Goal: Task Accomplishment & Management: Use online tool/utility

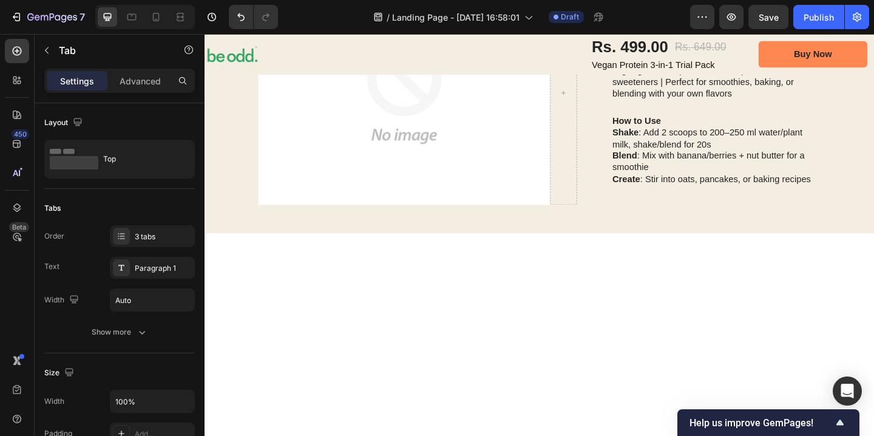
scroll to position [991, 0]
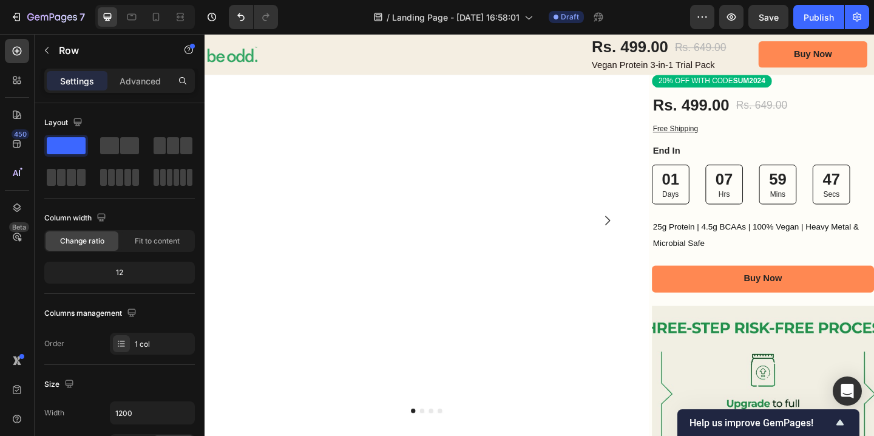
scroll to position [175, 0]
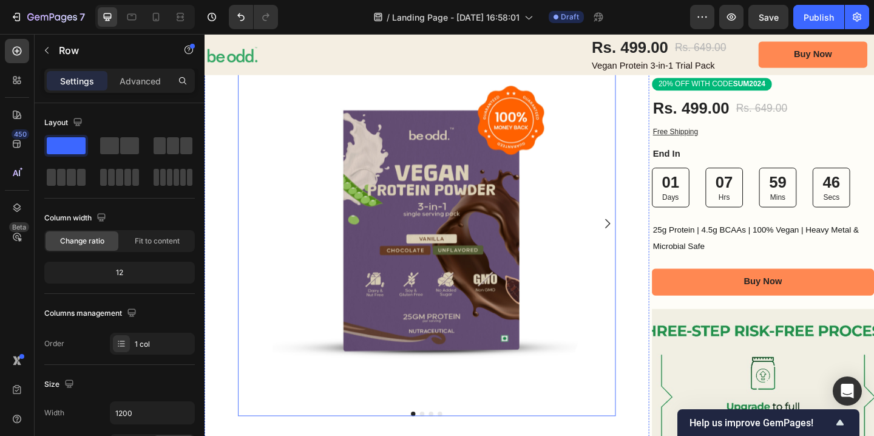
click at [645, 237] on icon "Carousel Next Arrow" at bounding box center [643, 239] width 15 height 15
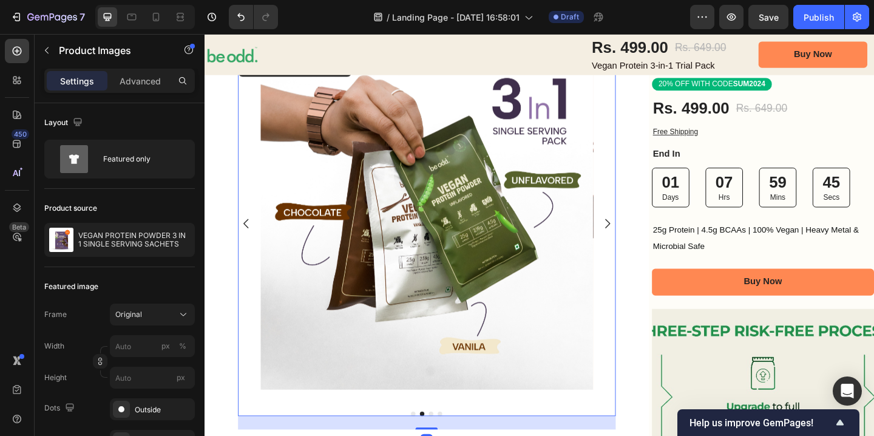
click at [645, 237] on icon "Carousel Next Arrow" at bounding box center [643, 239] width 15 height 15
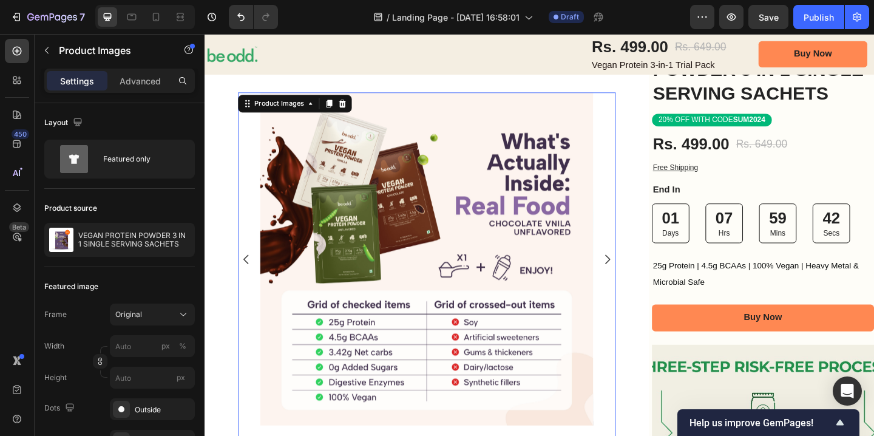
scroll to position [134, 0]
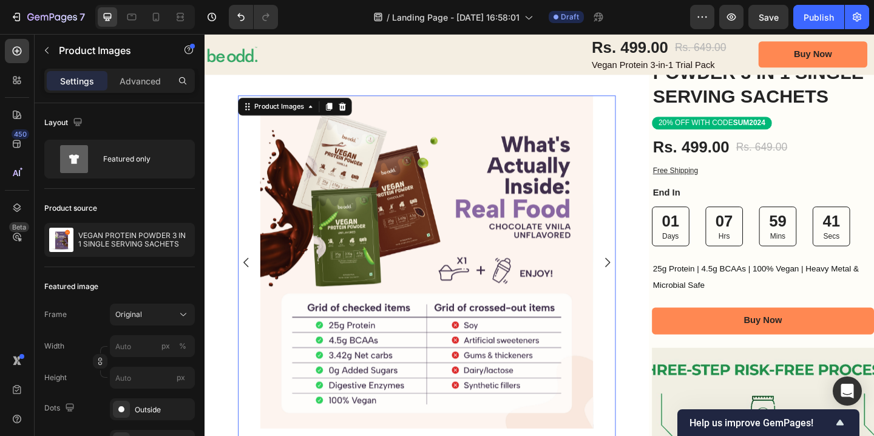
click at [645, 279] on icon "Carousel Next Arrow" at bounding box center [643, 281] width 15 height 15
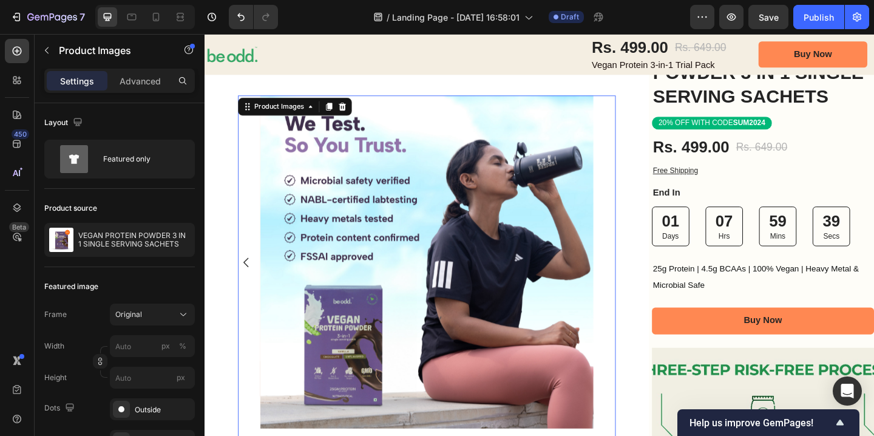
click at [250, 282] on icon "Carousel Back Arrow" at bounding box center [250, 281] width 15 height 15
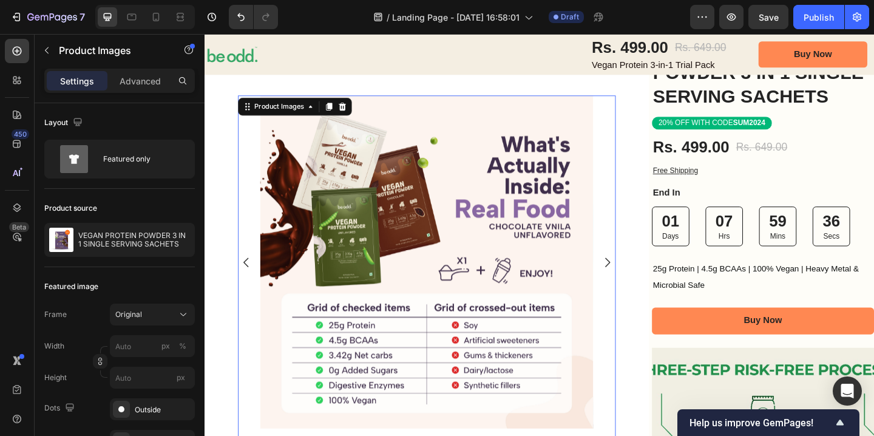
click at [645, 282] on icon "Carousel Next Arrow" at bounding box center [643, 281] width 15 height 15
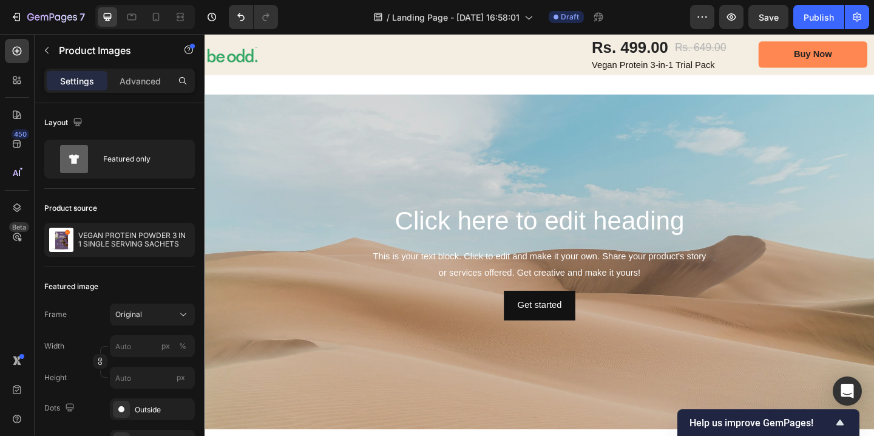
scroll to position [1824, 0]
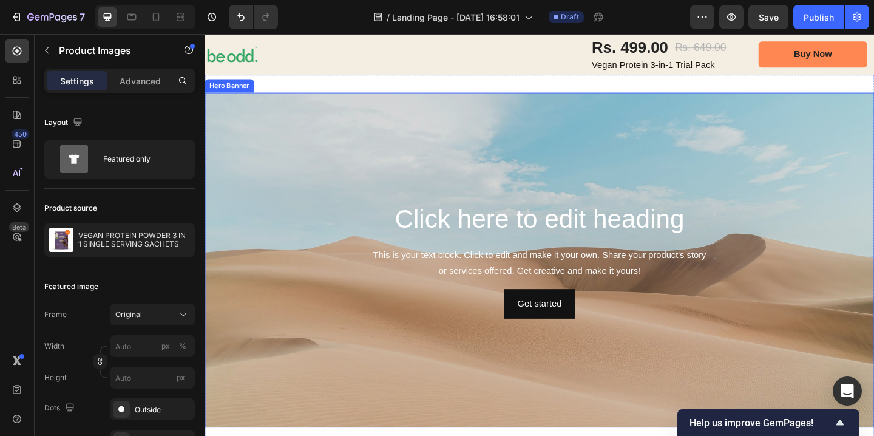
click at [424, 265] on div "This is your text block. Click to edit and make it your own. Share your product…" at bounding box center [568, 284] width 709 height 38
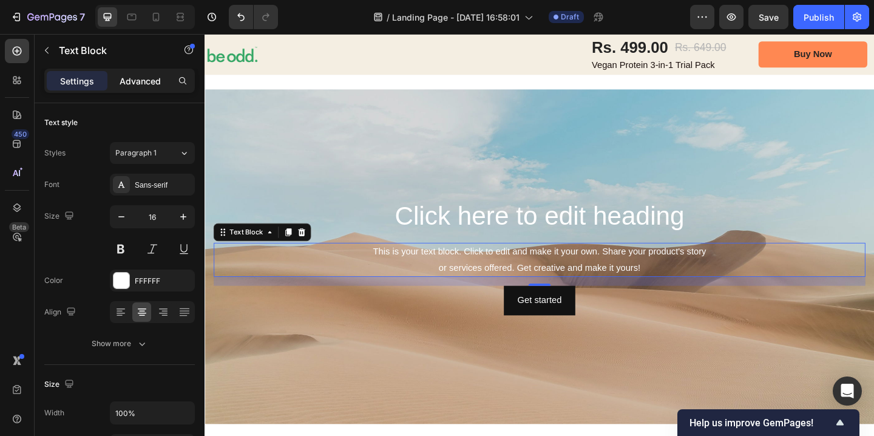
click at [148, 79] on p "Advanced" at bounding box center [140, 81] width 41 height 13
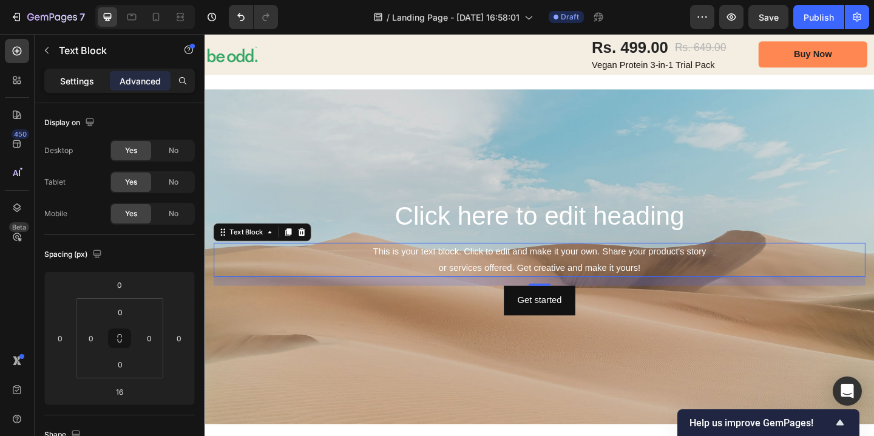
click at [76, 80] on p "Settings" at bounding box center [77, 81] width 34 height 13
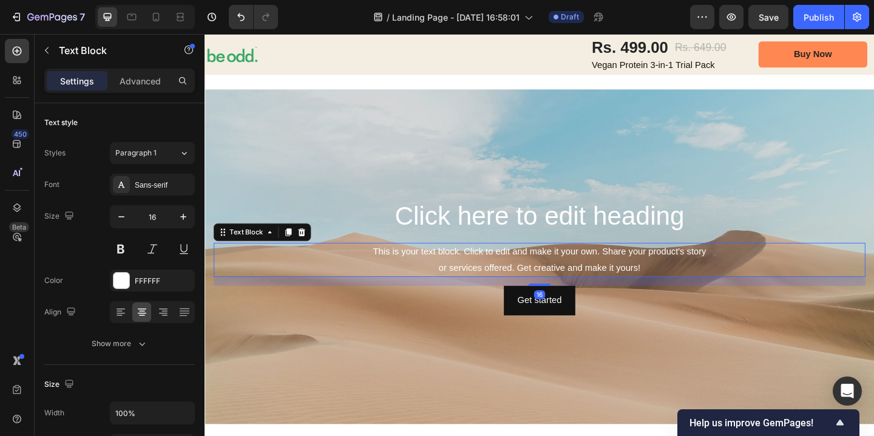
click at [544, 288] on div "This is your text block. Click to edit and make it your own. Share your product…" at bounding box center [568, 280] width 709 height 38
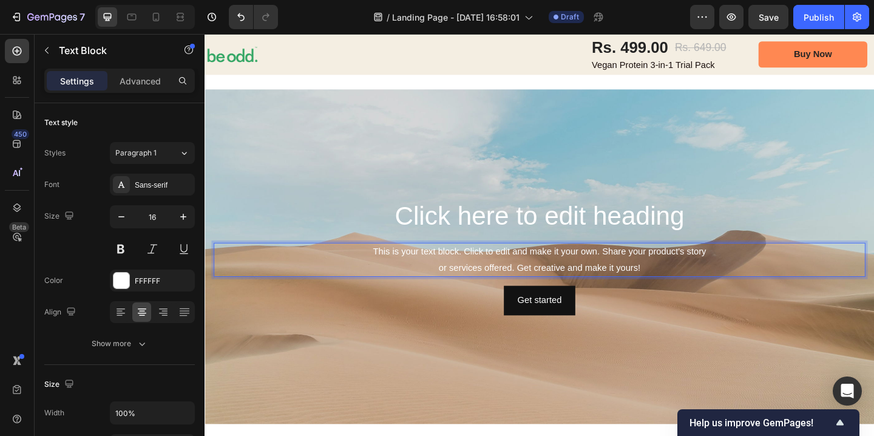
click at [544, 288] on p "This is your text block. Click to edit and make it your own. Share your product…" at bounding box center [569, 279] width 707 height 35
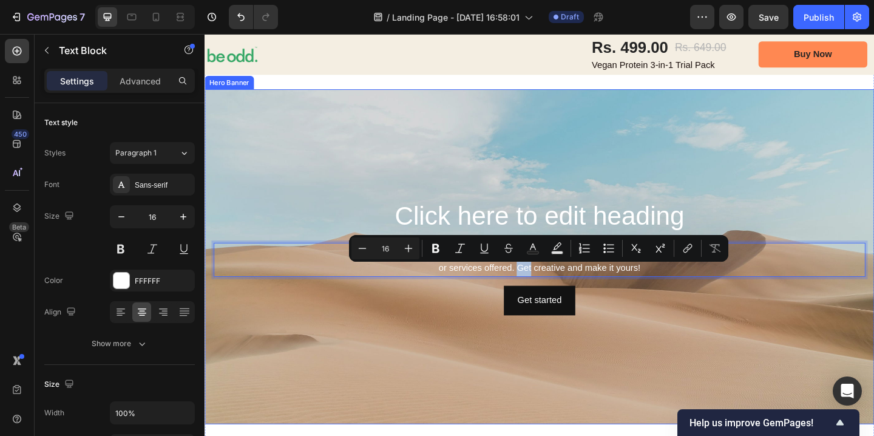
click at [518, 209] on div "Background Image" at bounding box center [569, 276] width 728 height 364
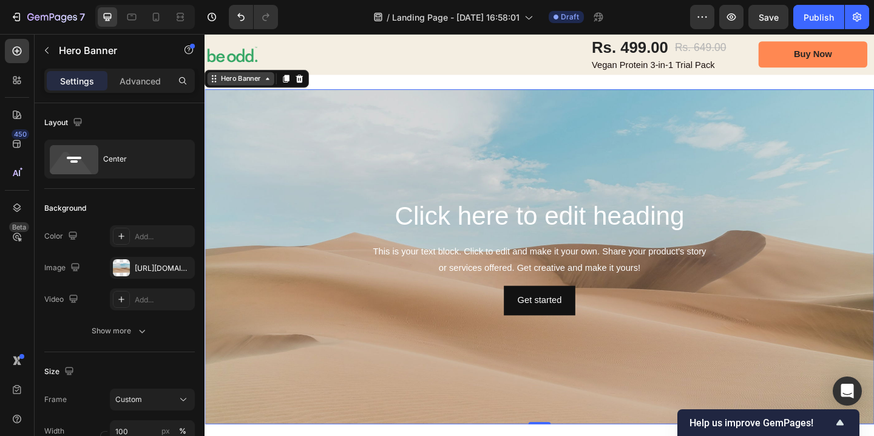
click at [266, 88] on div "Hero Banner" at bounding box center [244, 82] width 49 height 11
click at [276, 87] on icon at bounding box center [273, 83] width 10 height 10
click at [351, 251] on h2 "Click here to edit heading" at bounding box center [568, 231] width 709 height 39
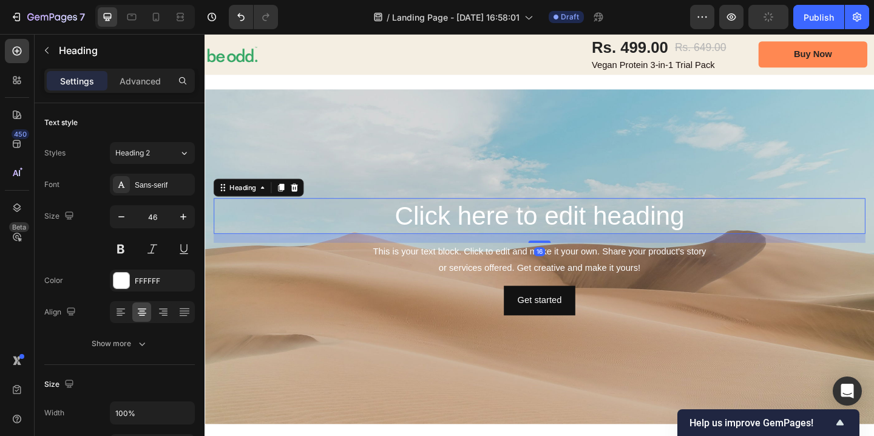
click at [351, 251] on h2 "Click here to edit heading" at bounding box center [568, 231] width 709 height 39
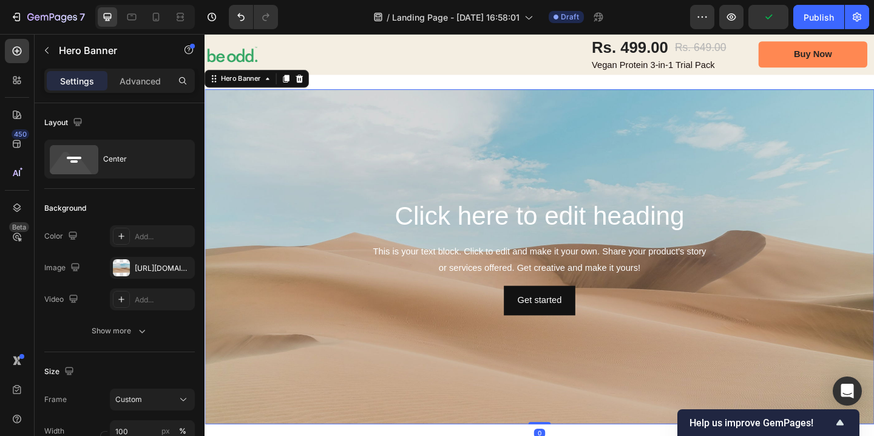
click at [333, 151] on div "Background Image" at bounding box center [569, 276] width 728 height 364
click at [149, 271] on div "[URL][DOMAIN_NAME]" at bounding box center [152, 268] width 35 height 11
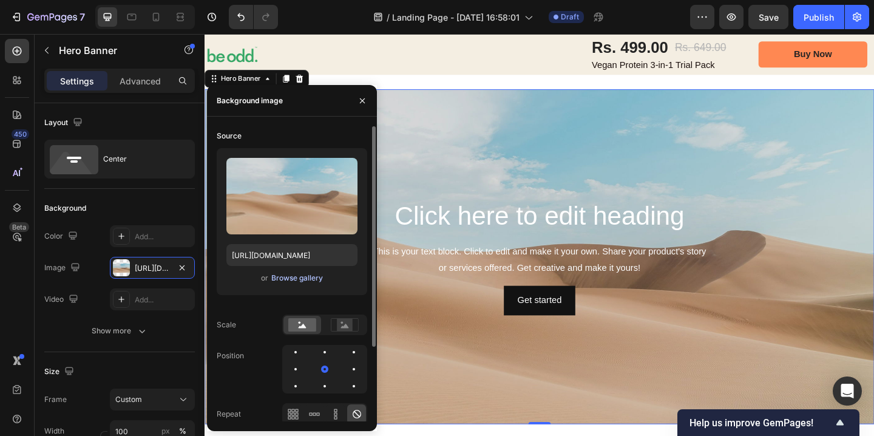
click at [293, 280] on div "Browse gallery" at bounding box center [297, 278] width 52 height 11
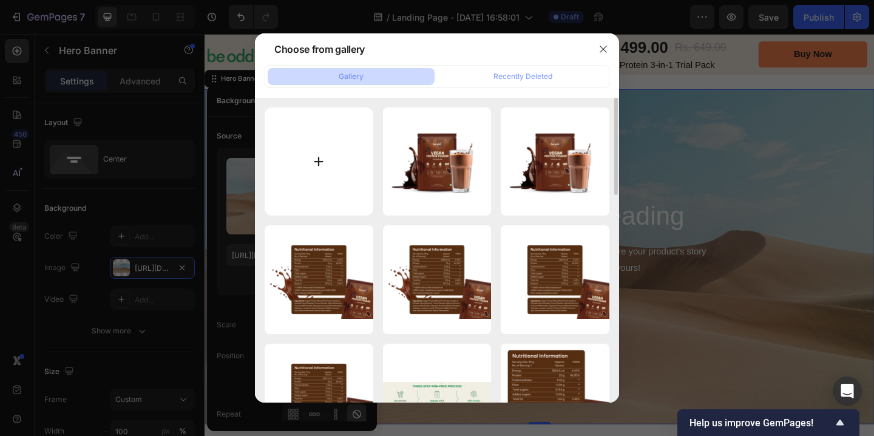
click at [319, 157] on input "file" at bounding box center [319, 161] width 109 height 109
type input "C:\fakepath\ban 5-09.png"
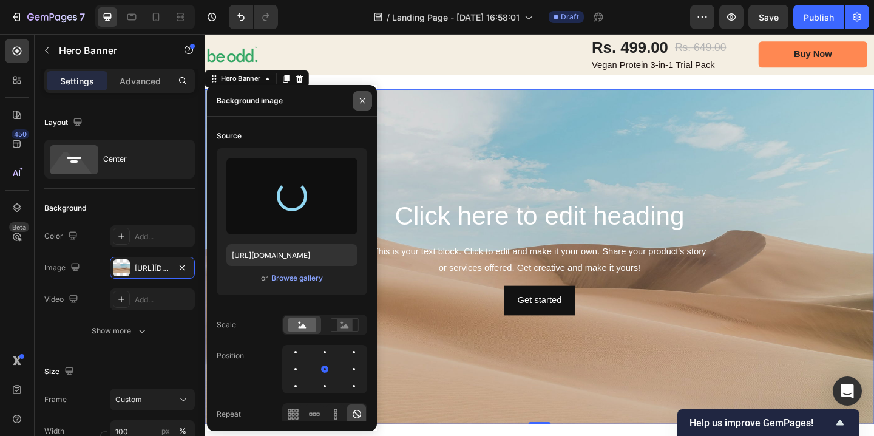
type input "[URL][DOMAIN_NAME]"
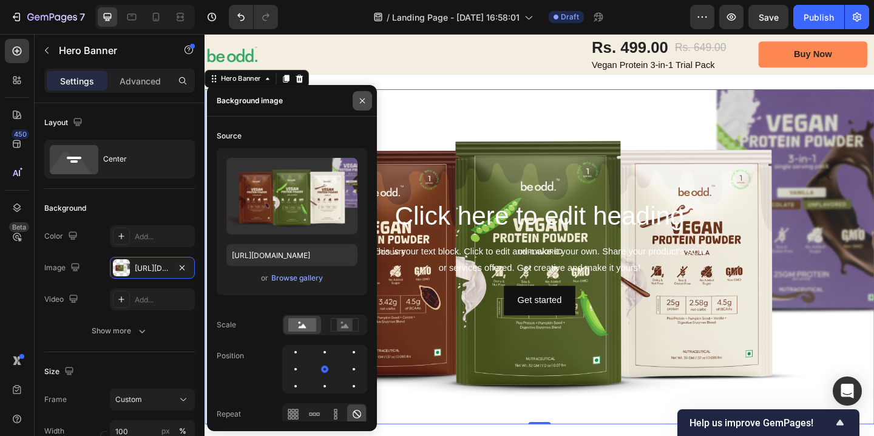
click at [366, 100] on icon "button" at bounding box center [363, 101] width 10 height 10
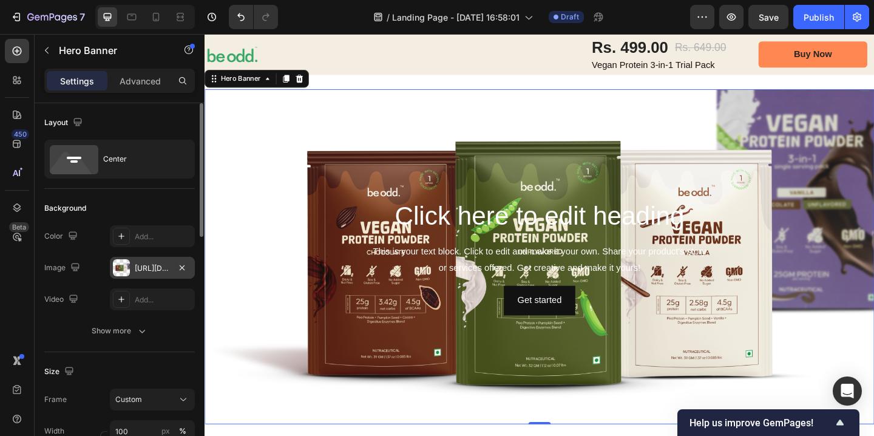
click at [156, 268] on div "[URL][DOMAIN_NAME]" at bounding box center [152, 268] width 35 height 11
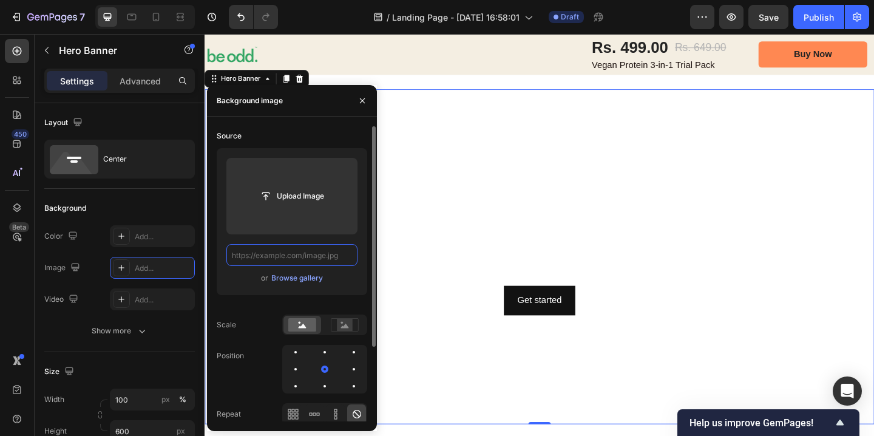
scroll to position [0, 0]
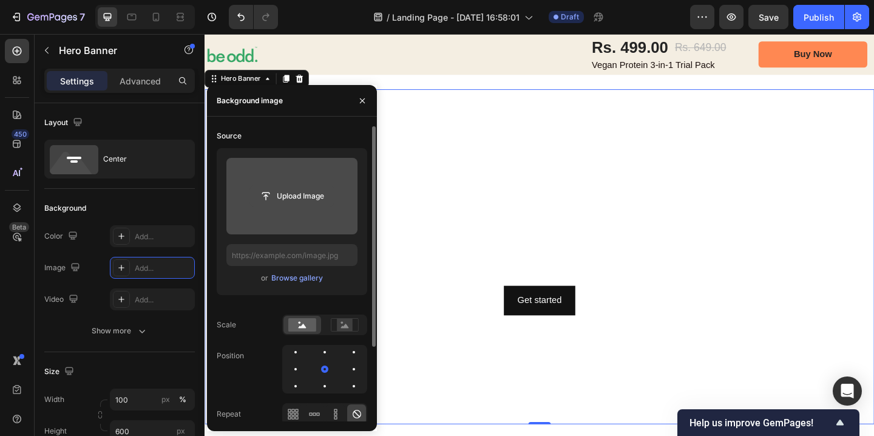
click at [294, 193] on input "file" at bounding box center [292, 196] width 84 height 21
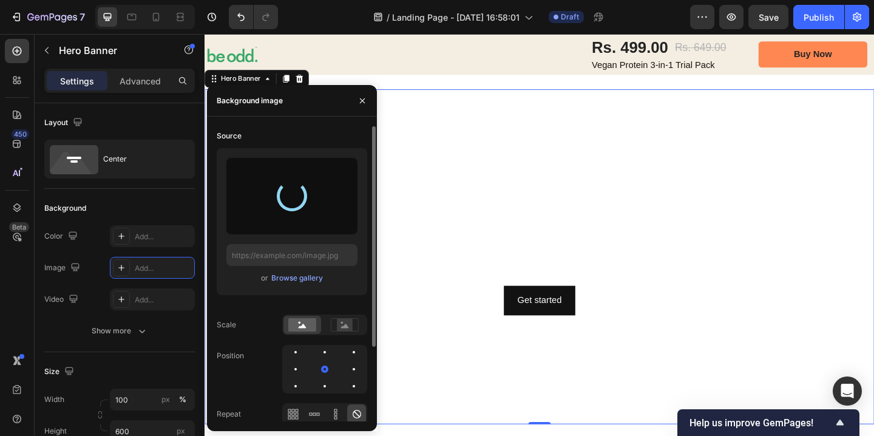
type input "[URL][DOMAIN_NAME]"
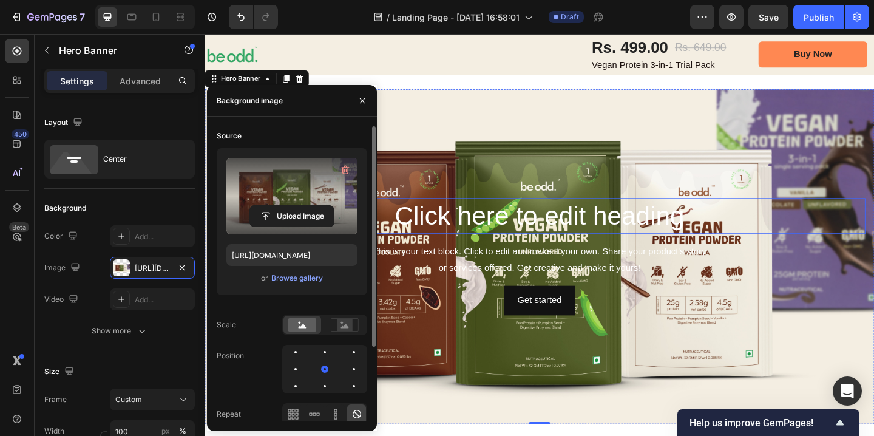
click at [609, 235] on p "Click here to edit heading" at bounding box center [569, 232] width 707 height 36
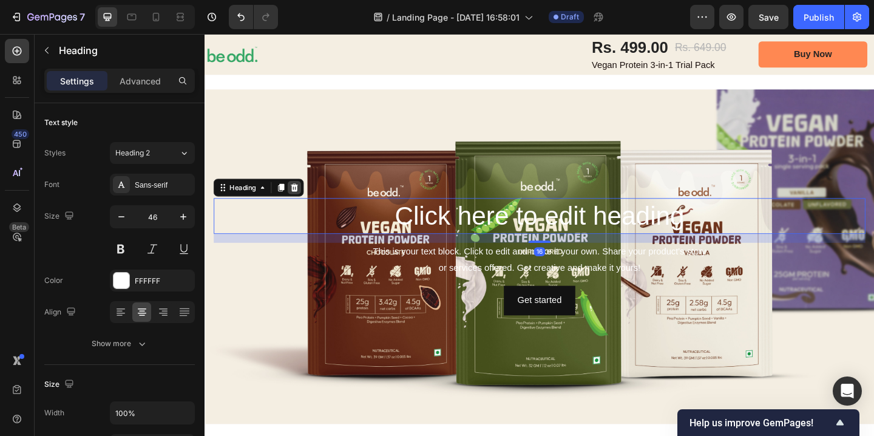
click at [304, 205] on icon at bounding box center [303, 201] width 8 height 8
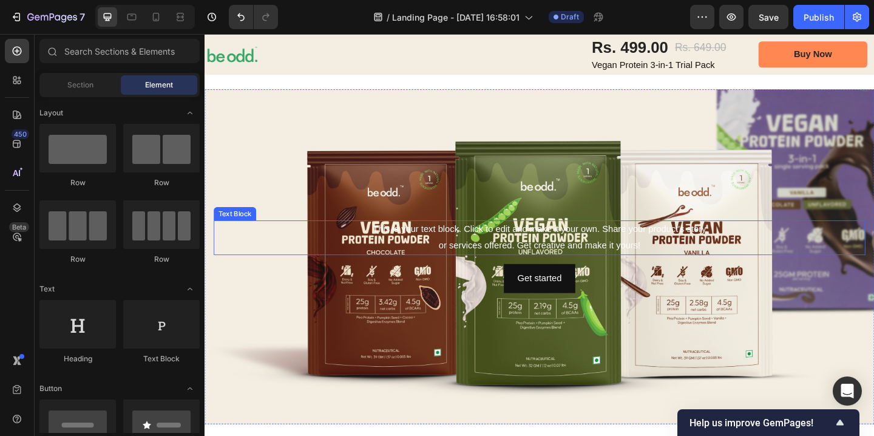
click at [511, 254] on p "This is your text block. Click to edit and make it your own. Share your product…" at bounding box center [569, 255] width 707 height 35
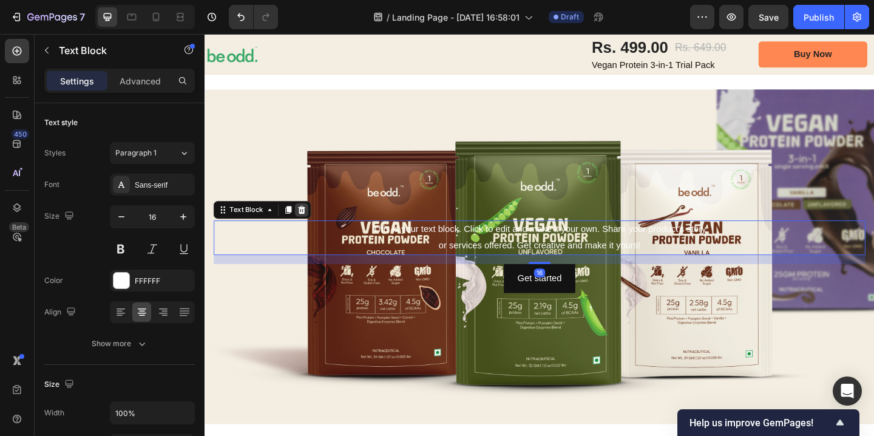
click at [311, 229] on icon at bounding box center [311, 225] width 8 height 8
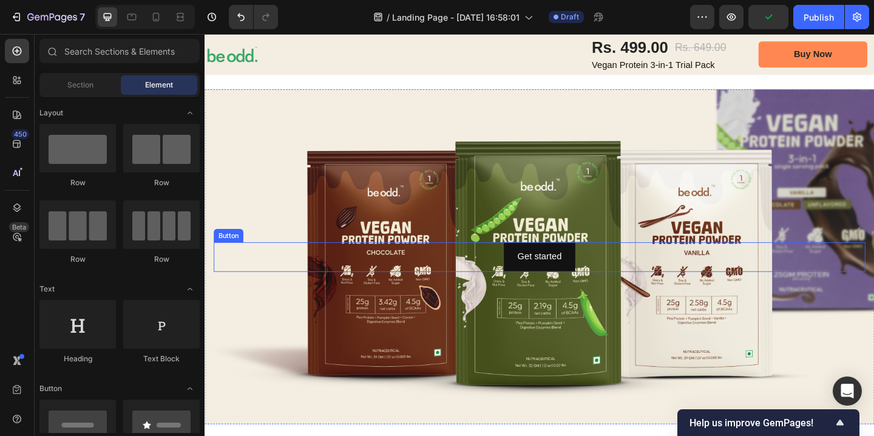
click at [529, 282] on div "Get started Button" at bounding box center [568, 276] width 709 height 32
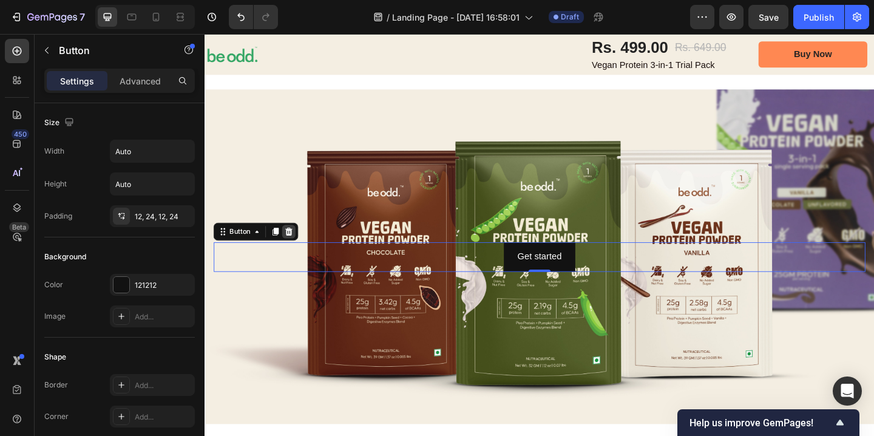
click at [297, 249] on icon at bounding box center [297, 249] width 8 height 8
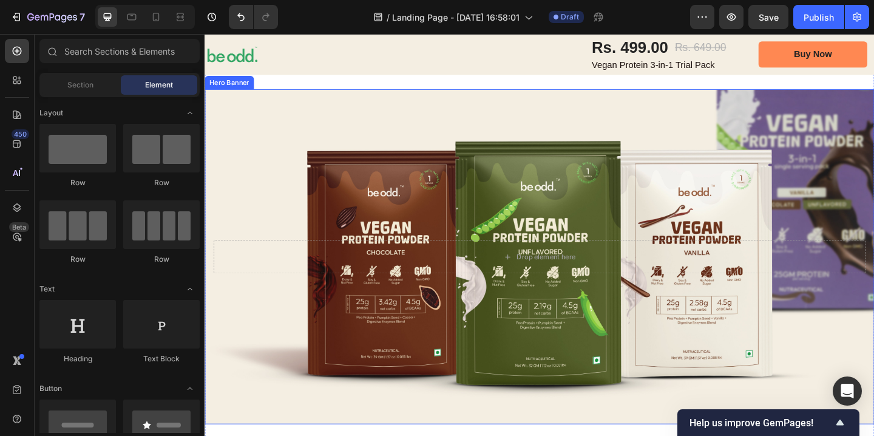
click at [387, 435] on div "Background Image" at bounding box center [569, 276] width 728 height 364
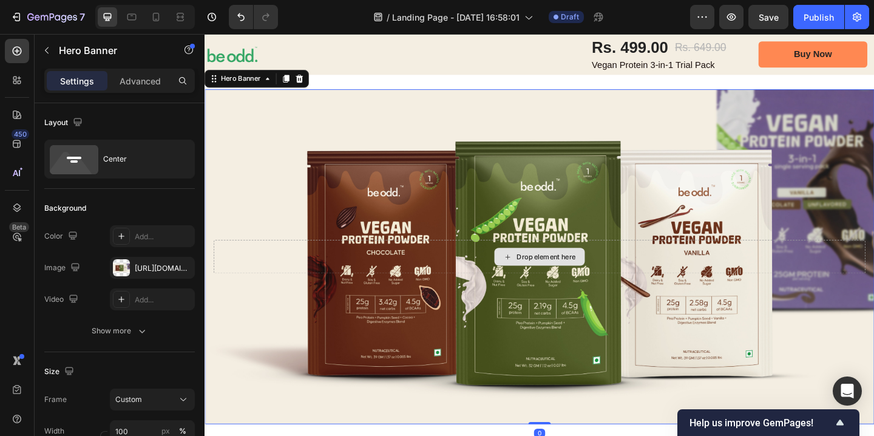
click at [489, 285] on div "Drop element here" at bounding box center [568, 276] width 709 height 36
click at [310, 87] on icon at bounding box center [308, 82] width 8 height 8
click at [504, 121] on div "Background Image" at bounding box center [569, 276] width 728 height 364
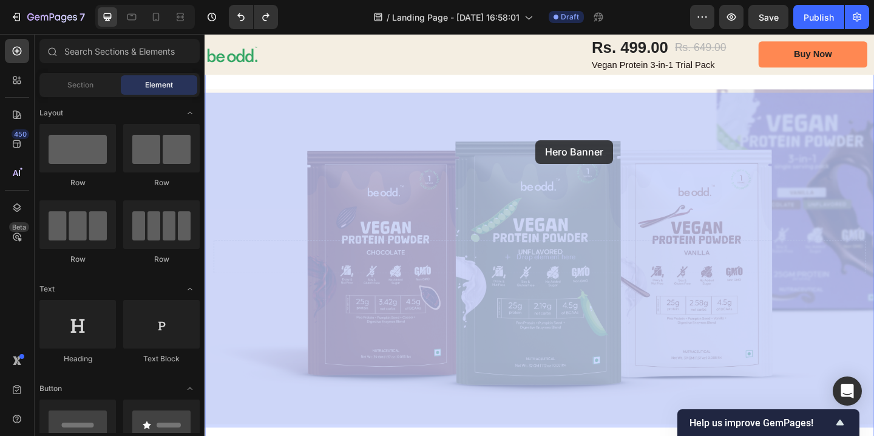
drag, startPoint x: 562, startPoint y: 279, endPoint x: 565, endPoint y: 143, distance: 136.0
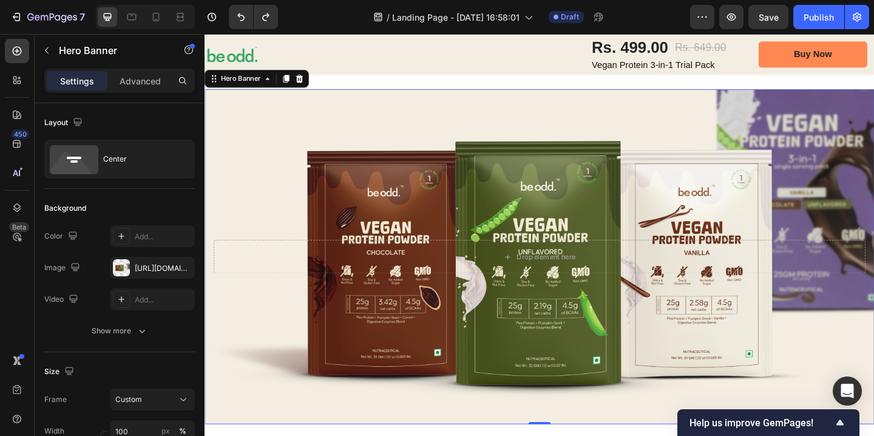
click at [701, 424] on div "Background Image" at bounding box center [569, 276] width 728 height 364
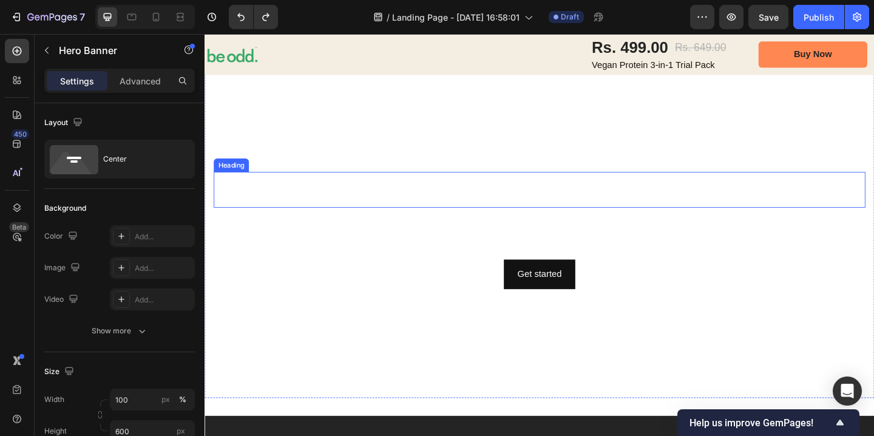
scroll to position [1856, 0]
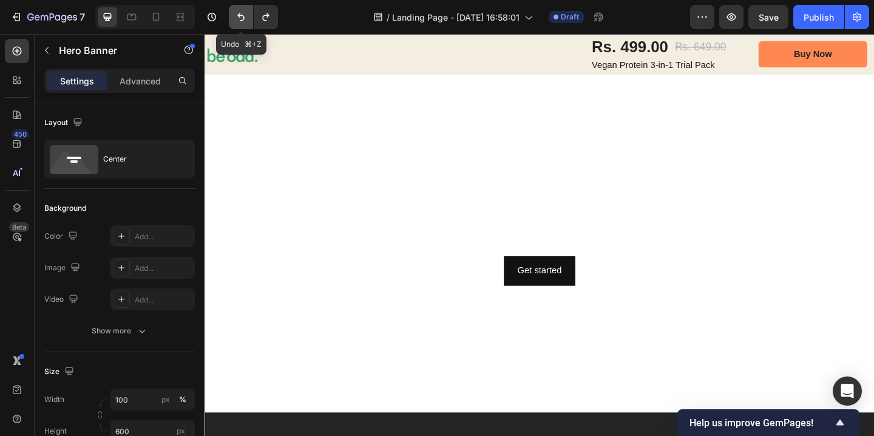
click at [244, 18] on icon "Undo/Redo" at bounding box center [240, 17] width 7 height 8
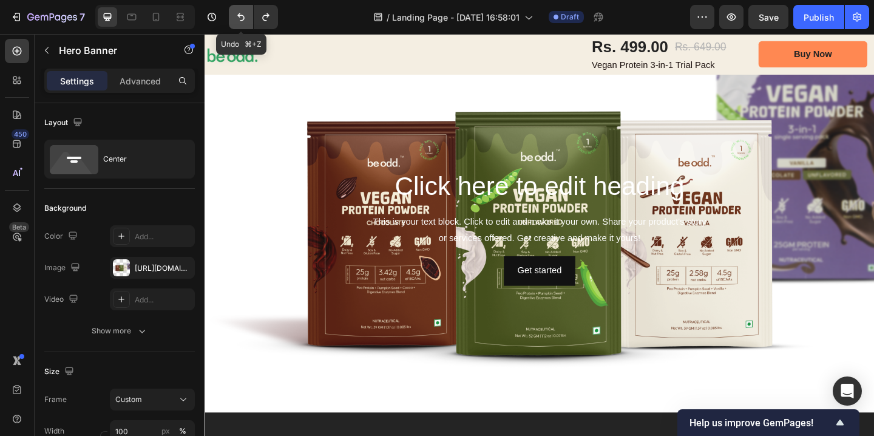
click at [244, 18] on icon "Undo/Redo" at bounding box center [240, 17] width 7 height 8
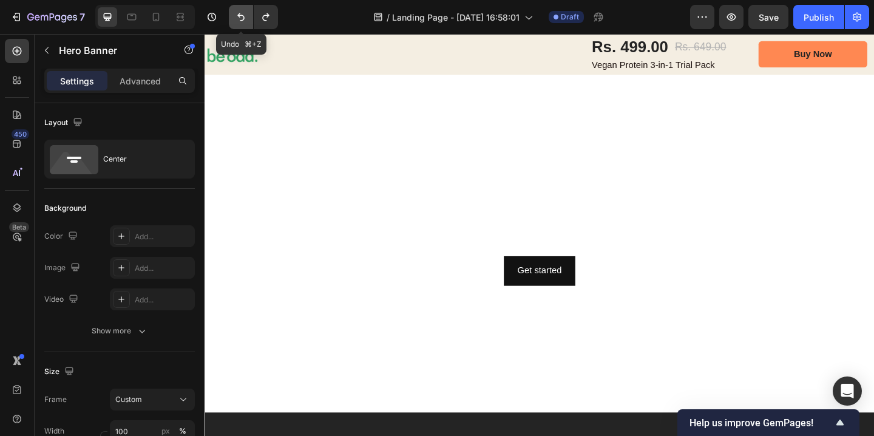
click at [244, 18] on icon "Undo/Redo" at bounding box center [240, 17] width 7 height 8
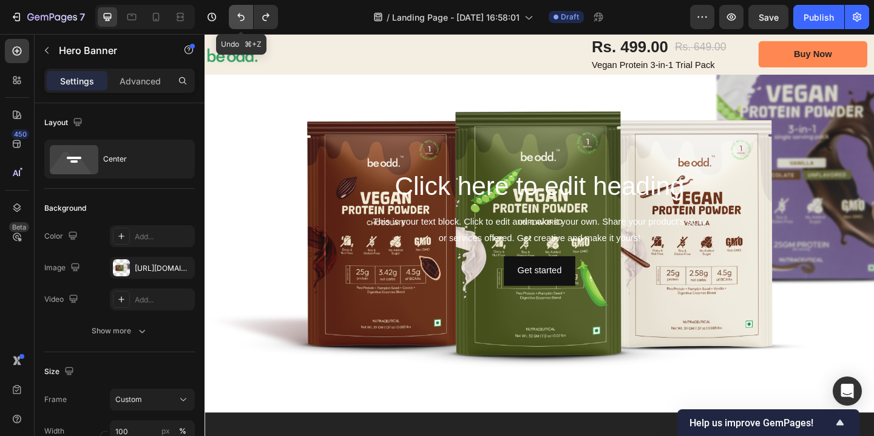
click at [244, 18] on icon "Undo/Redo" at bounding box center [240, 17] width 7 height 8
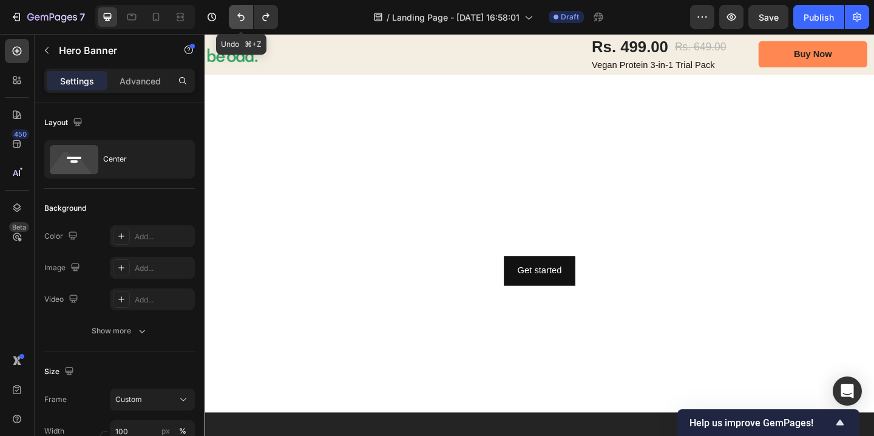
click at [244, 18] on icon "Undo/Redo" at bounding box center [240, 17] width 7 height 8
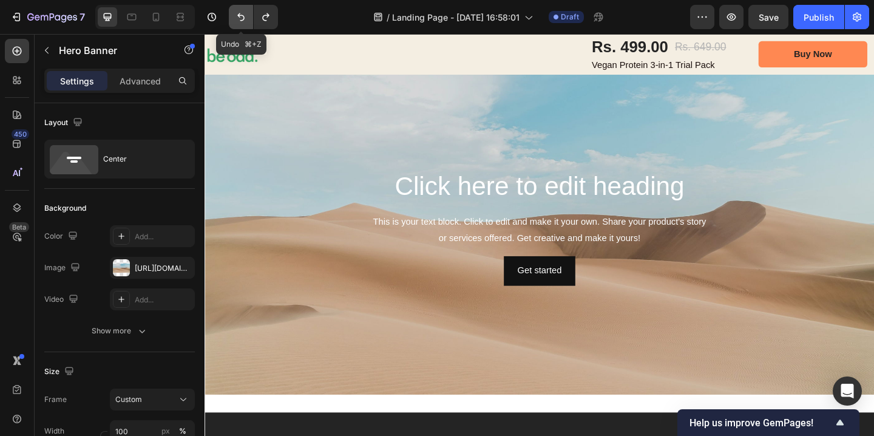
click at [244, 18] on icon "Undo/Redo" at bounding box center [240, 17] width 7 height 8
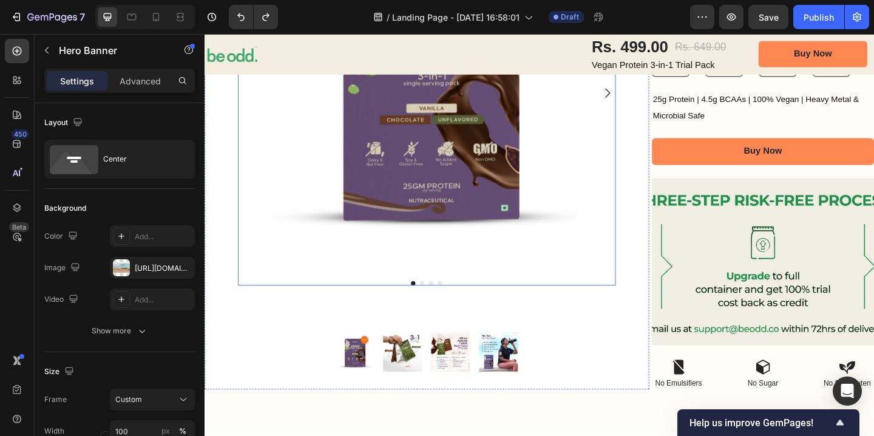
scroll to position [365, 0]
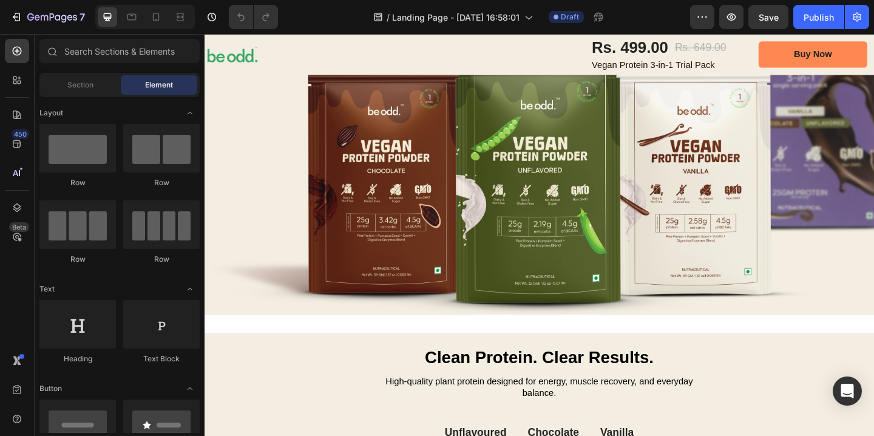
scroll to position [556, 0]
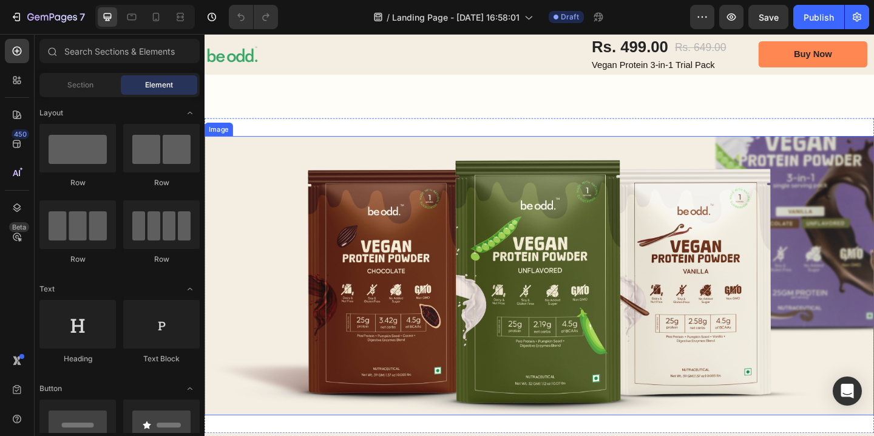
click at [358, 163] on img at bounding box center [569, 297] width 728 height 304
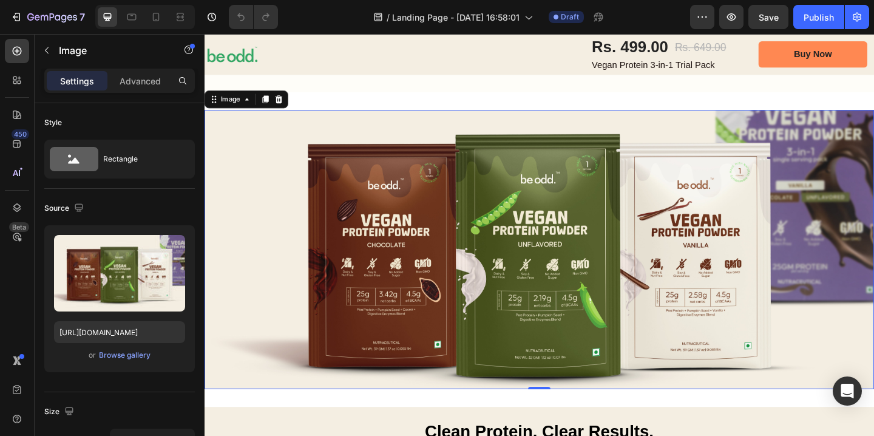
scroll to position [586, 0]
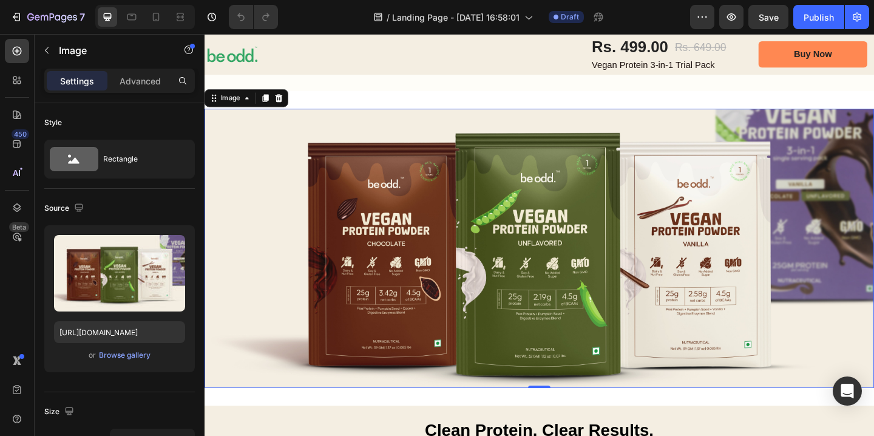
click at [273, 273] on img at bounding box center [569, 267] width 728 height 304
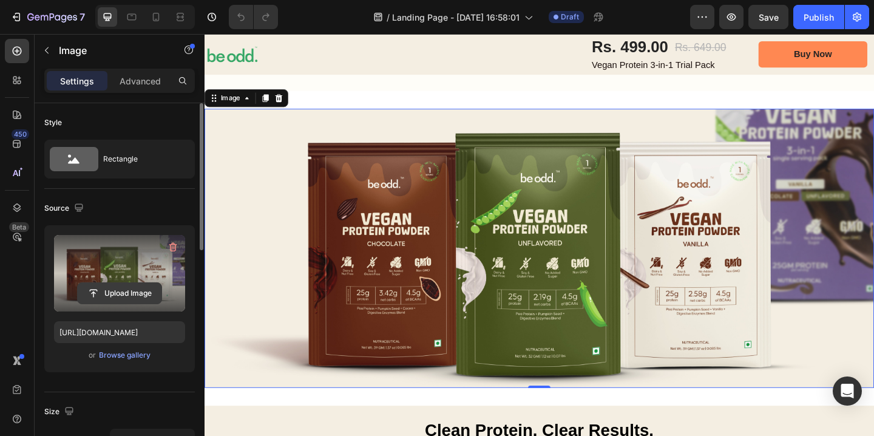
click at [123, 287] on input "file" at bounding box center [120, 293] width 84 height 21
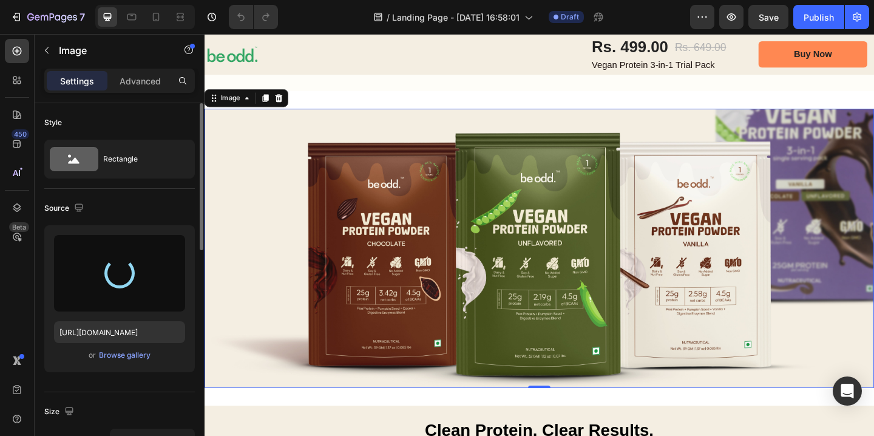
type input "https://cdn.shopify.com/s/files/1/0678/5282/8838/files/gempages_560147773412868…"
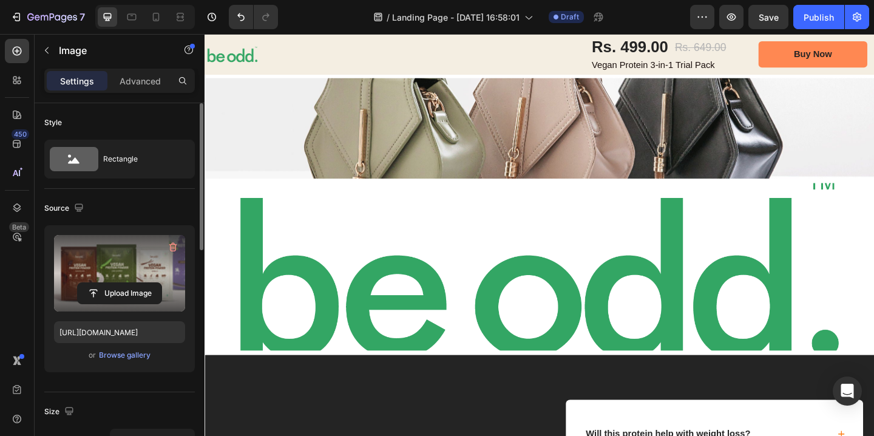
scroll to position [1701, 0]
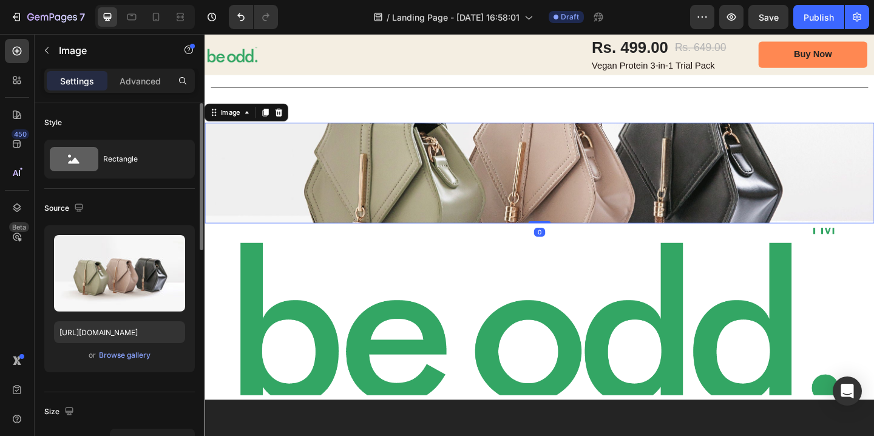
click at [700, 205] on img at bounding box center [569, 185] width 728 height 109
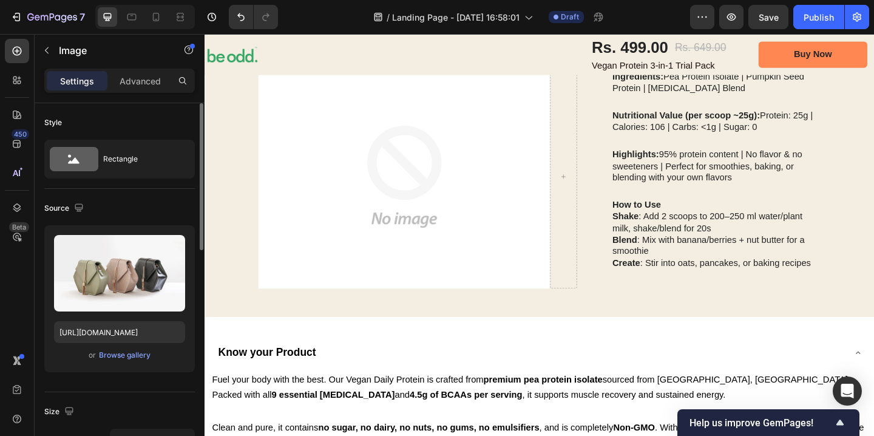
scroll to position [977, 0]
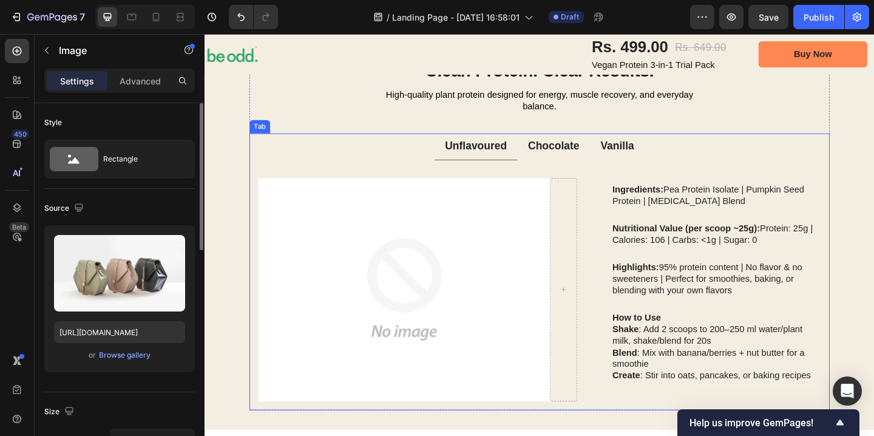
click at [594, 154] on p "Chocolate" at bounding box center [584, 156] width 56 height 15
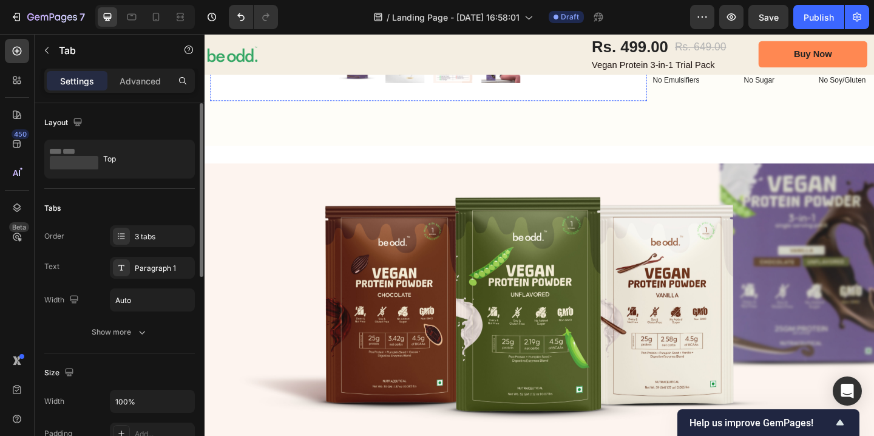
scroll to position [534, 0]
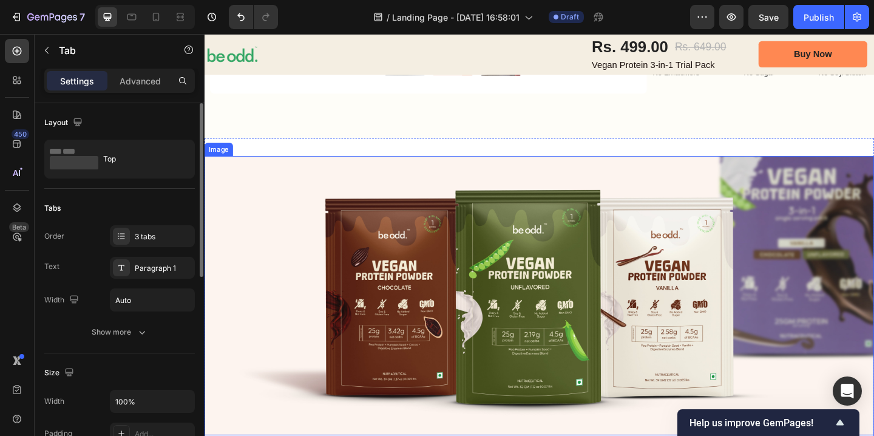
click at [468, 302] on img at bounding box center [569, 319] width 728 height 304
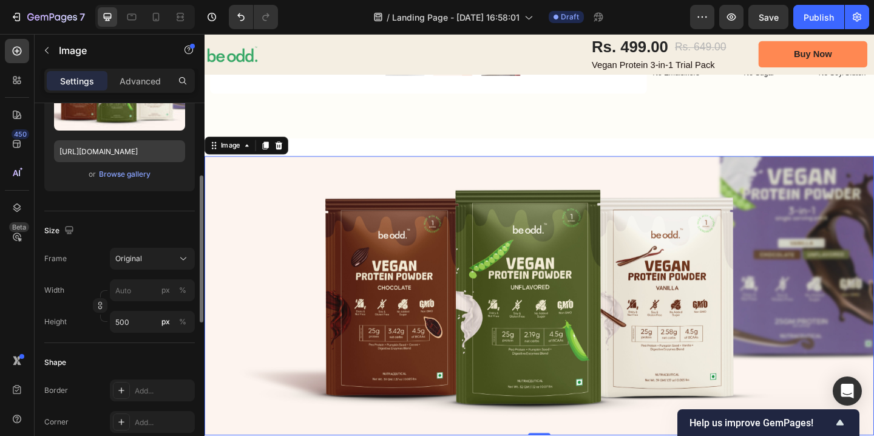
scroll to position [185, 0]
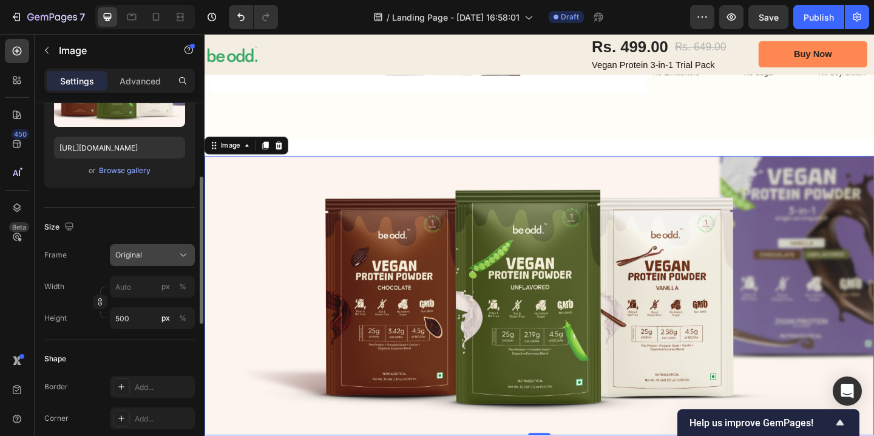
click at [154, 259] on div "Original" at bounding box center [144, 254] width 59 height 11
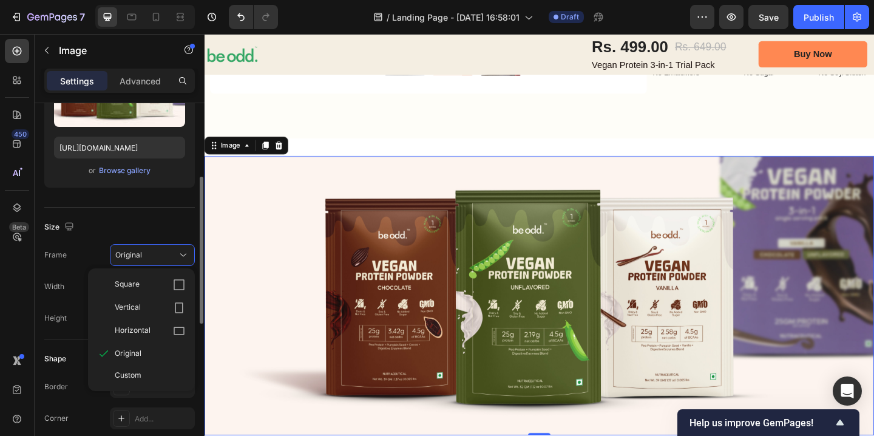
click at [136, 218] on div "Size" at bounding box center [119, 226] width 151 height 19
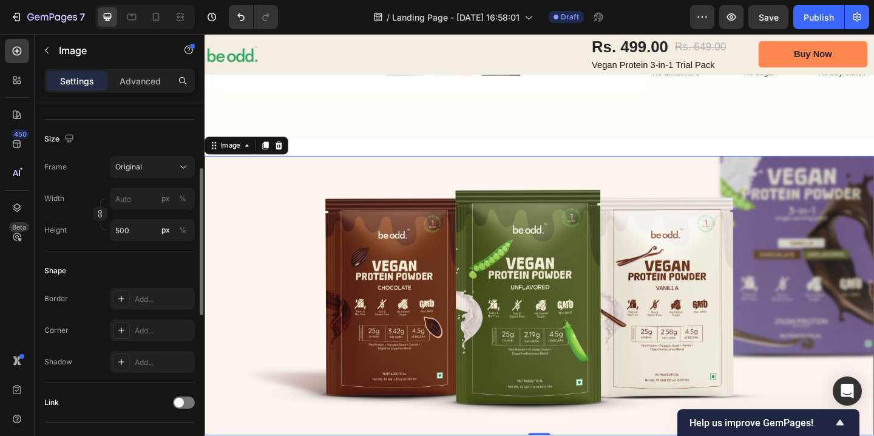
scroll to position [207, 0]
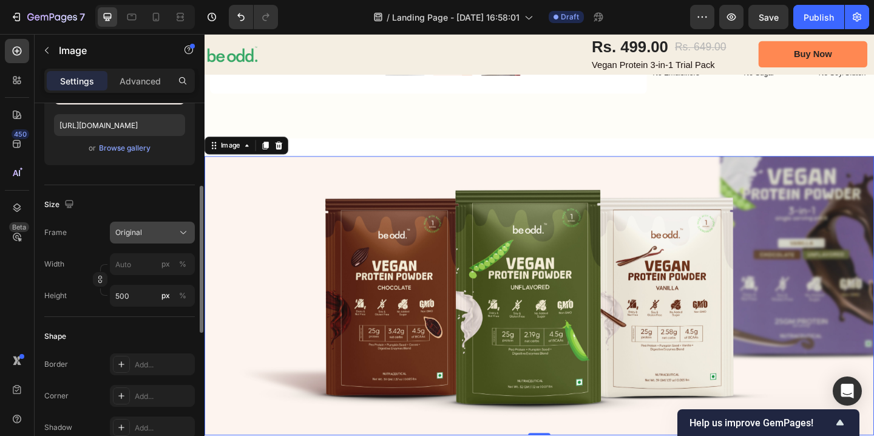
click at [157, 231] on div "Original" at bounding box center [144, 232] width 59 height 11
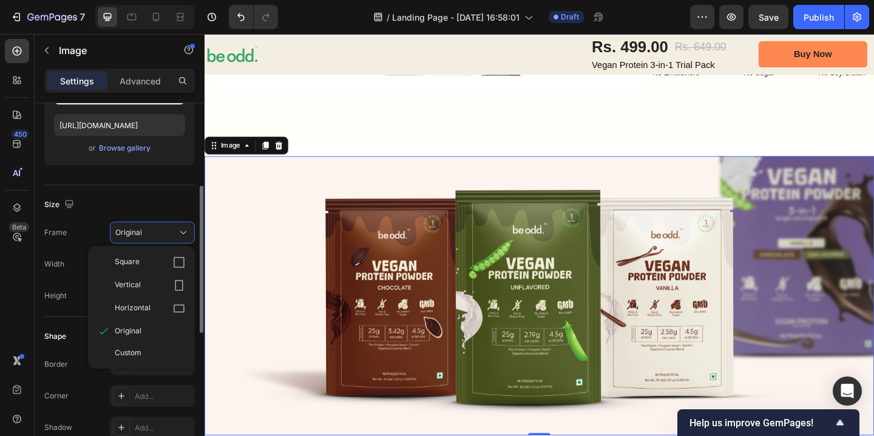
click at [139, 189] on div "Size Frame Original Square Vertical Horizontal Original Custom Width px % Heigh…" at bounding box center [119, 251] width 151 height 132
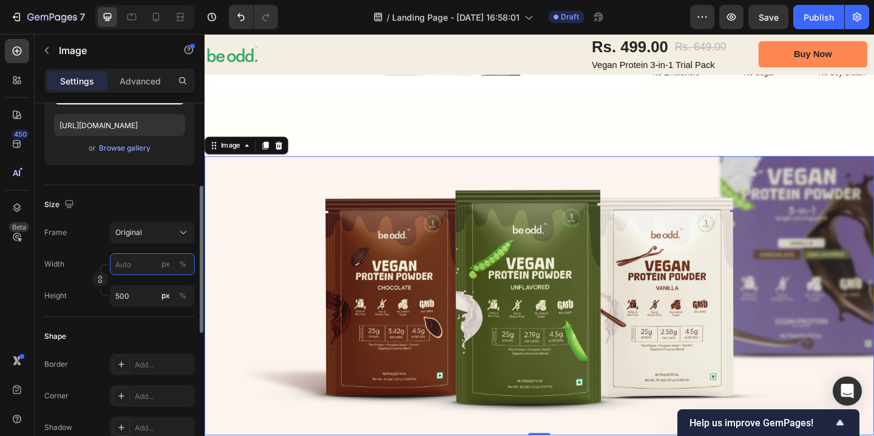
click at [137, 270] on input "px %" at bounding box center [152, 264] width 85 height 22
click at [85, 248] on div "Frame Original Width px % Height 500 px %" at bounding box center [119, 264] width 151 height 85
click at [138, 299] on input "500" at bounding box center [152, 296] width 85 height 22
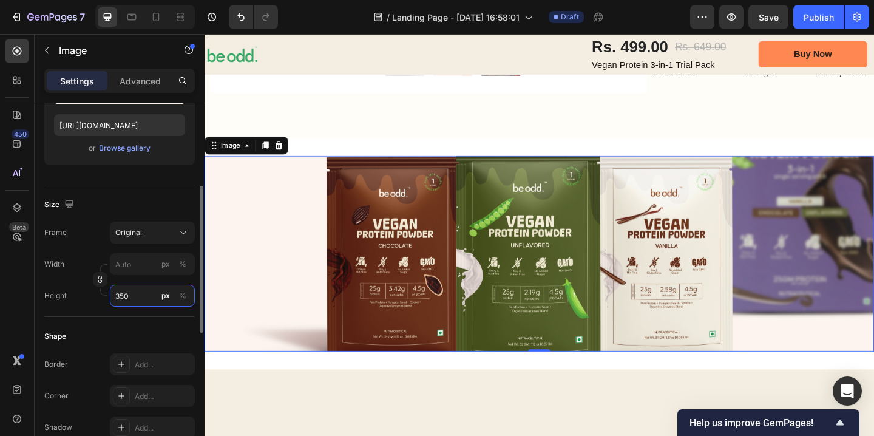
type input "500"
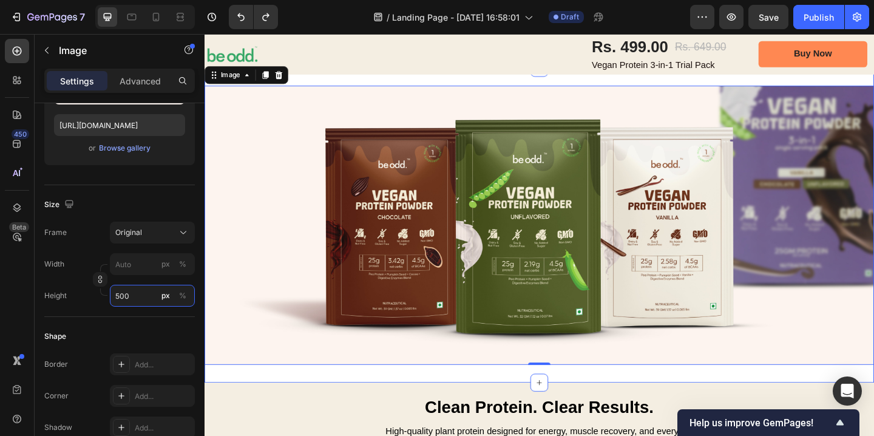
scroll to position [613, 0]
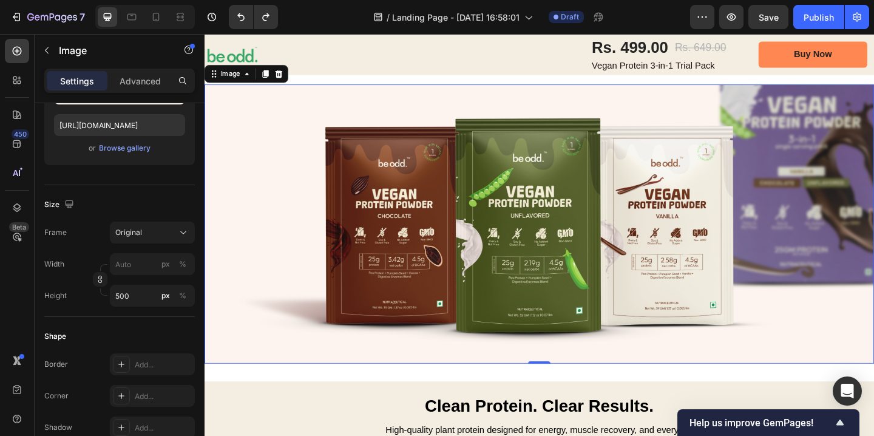
click at [288, 168] on img at bounding box center [569, 241] width 728 height 304
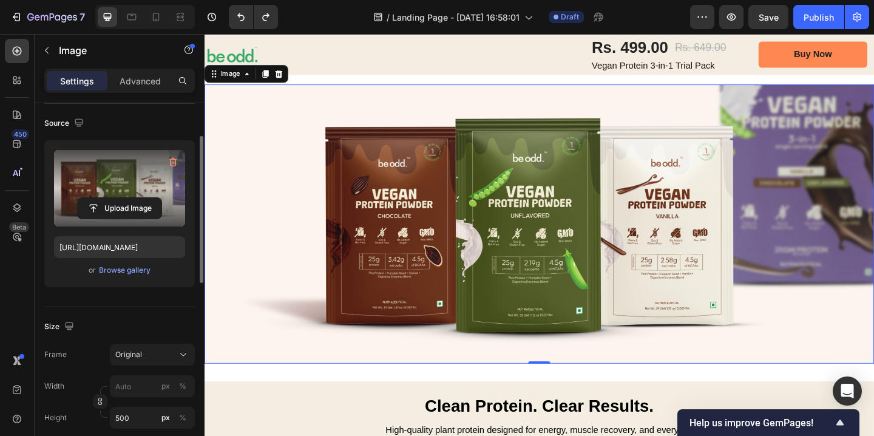
scroll to position [87, 0]
click at [123, 208] on input "file" at bounding box center [120, 206] width 84 height 21
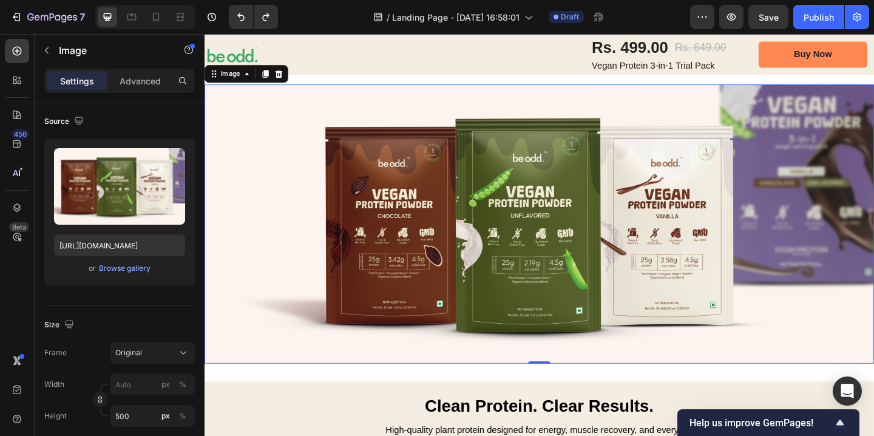
click at [385, 212] on img at bounding box center [569, 241] width 728 height 304
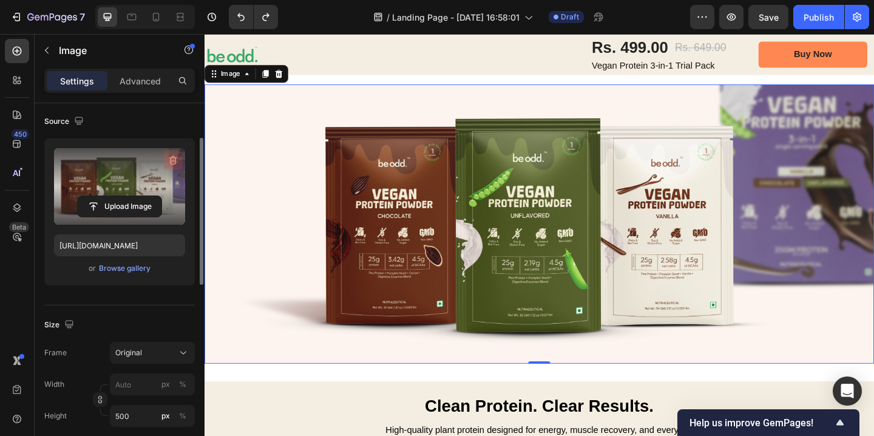
click at [174, 153] on button "button" at bounding box center [172, 160] width 19 height 19
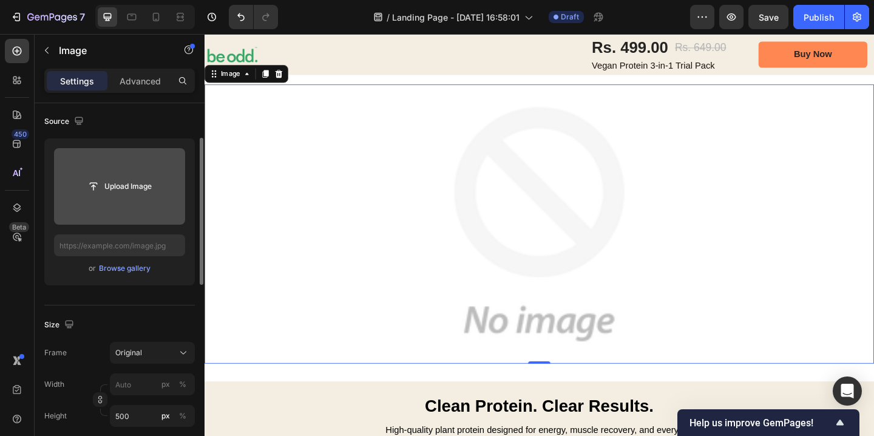
click at [122, 184] on input "file" at bounding box center [120, 186] width 84 height 21
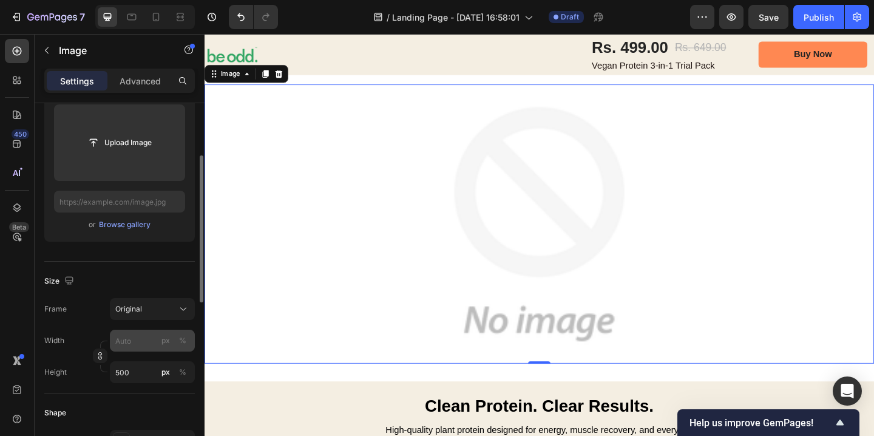
scroll to position [147, 0]
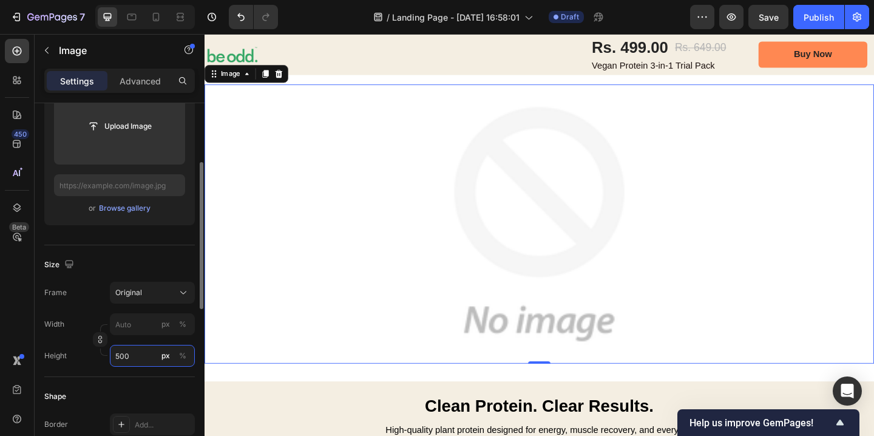
click at [137, 357] on input "500" at bounding box center [152, 356] width 85 height 22
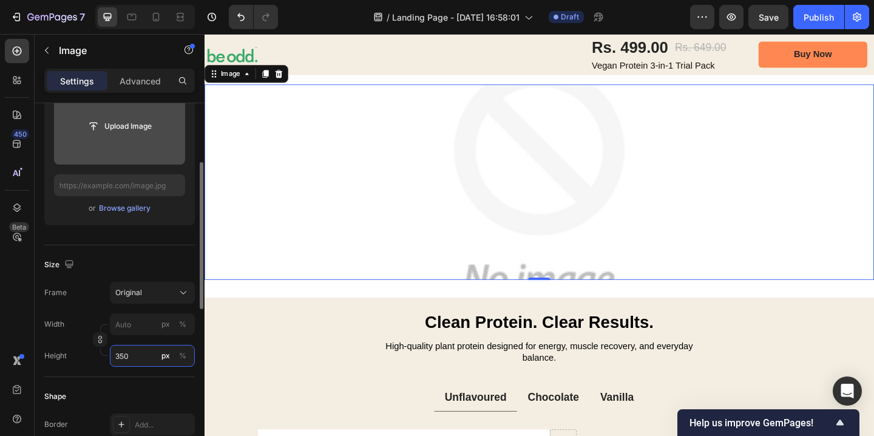
type input "350"
click at [121, 124] on input "file" at bounding box center [120, 126] width 84 height 21
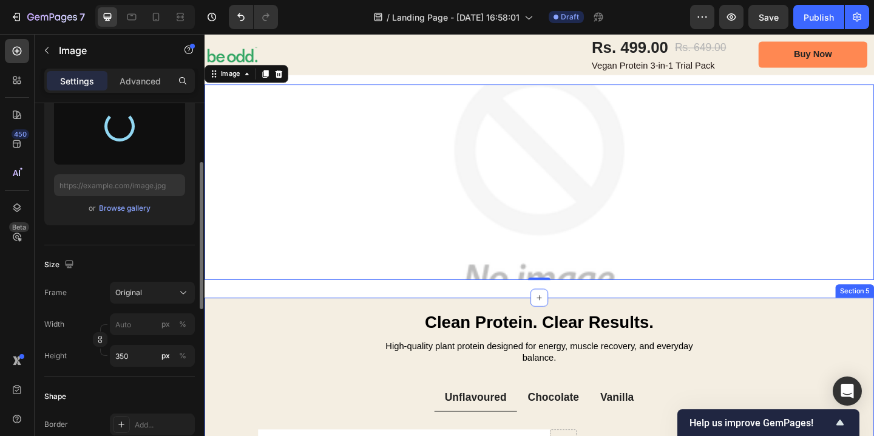
type input "https://cdn.shopify.com/s/files/1/0678/5282/8838/files/gempages_560147773412868…"
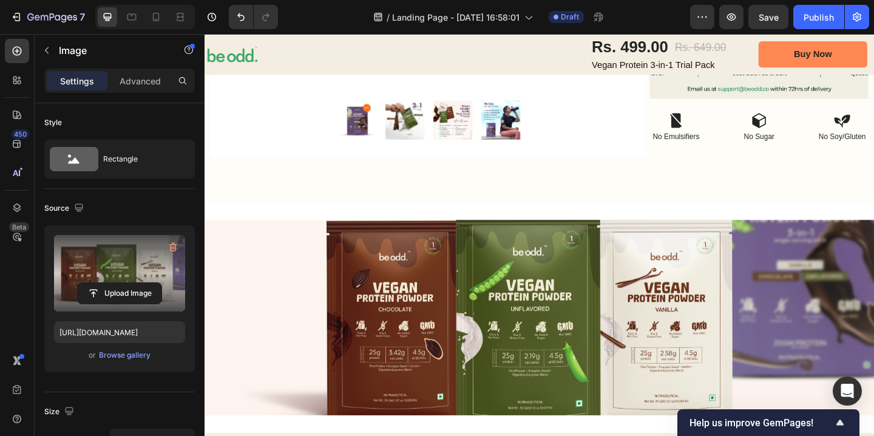
scroll to position [456, 0]
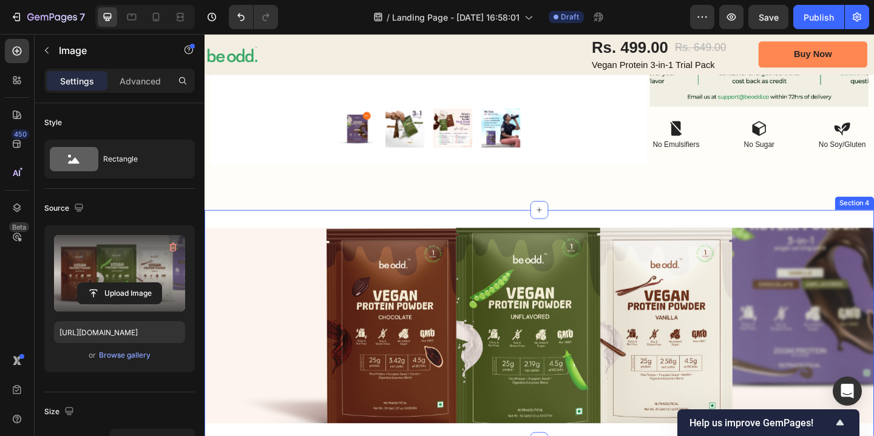
click at [405, 231] on div "Image Section 4" at bounding box center [569, 350] width 728 height 251
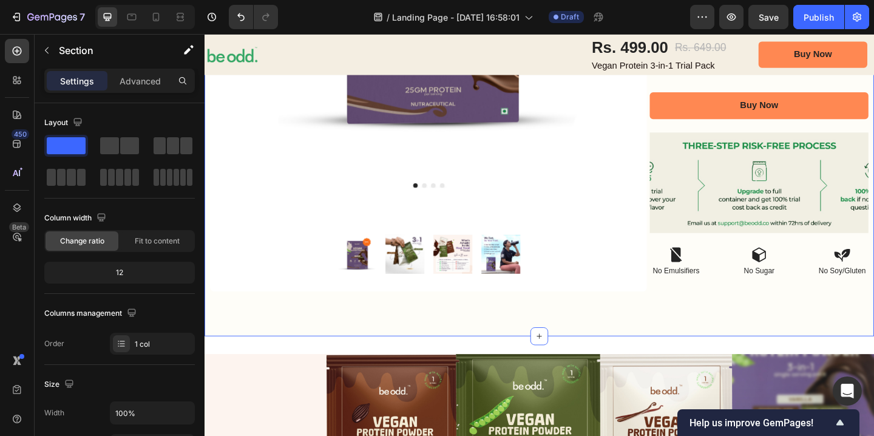
scroll to position [303, 0]
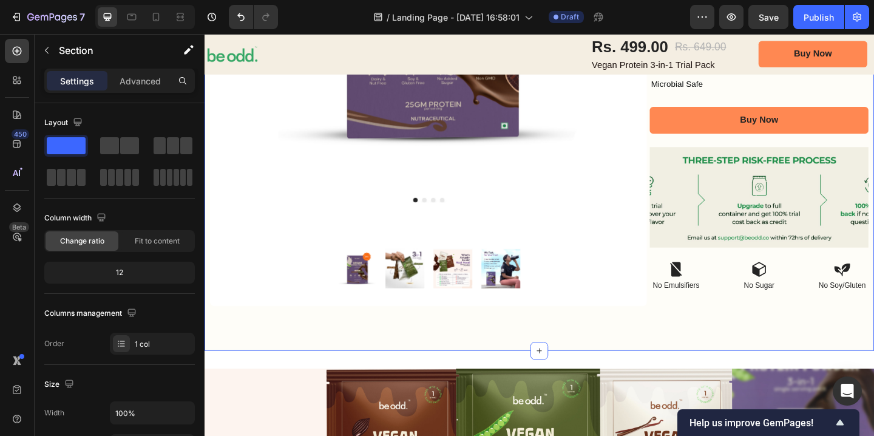
click at [785, 220] on img at bounding box center [808, 211] width 238 height 109
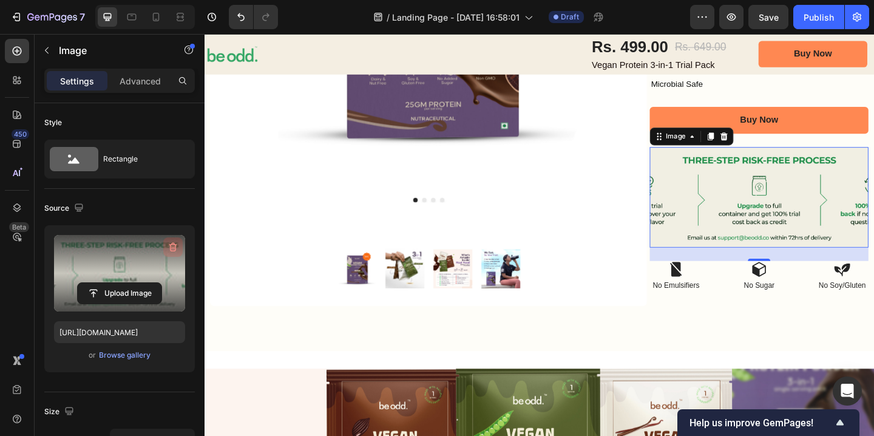
click at [171, 249] on icon "button" at bounding box center [173, 247] width 12 height 12
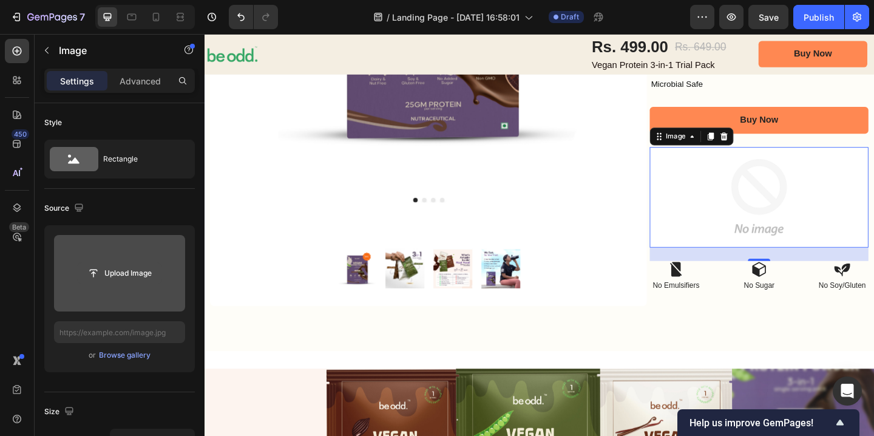
click at [104, 274] on input "file" at bounding box center [120, 273] width 84 height 21
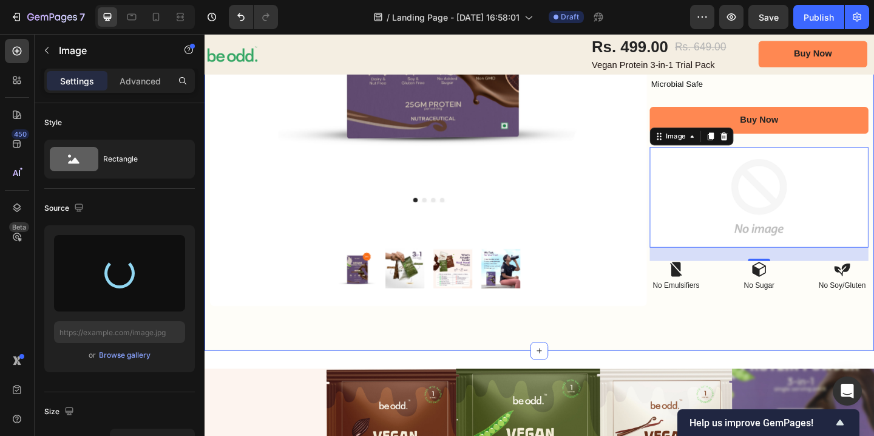
type input "https://cdn.shopify.com/s/files/1/0678/5282/8838/files/gempages_560147773412868…"
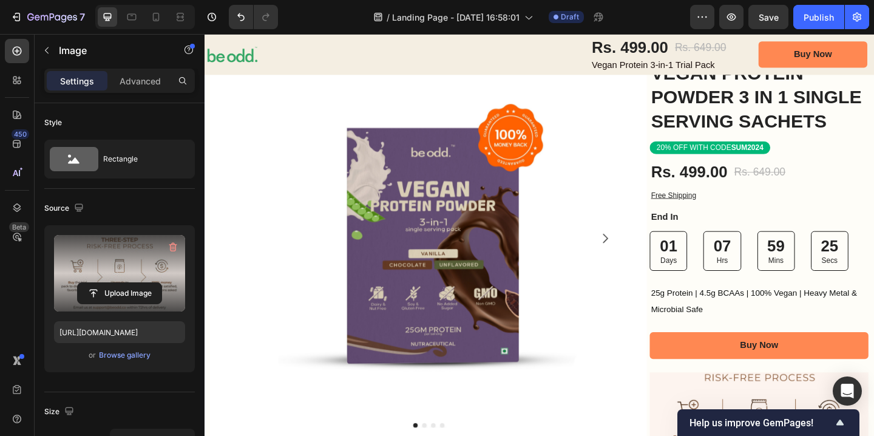
scroll to position [55, 0]
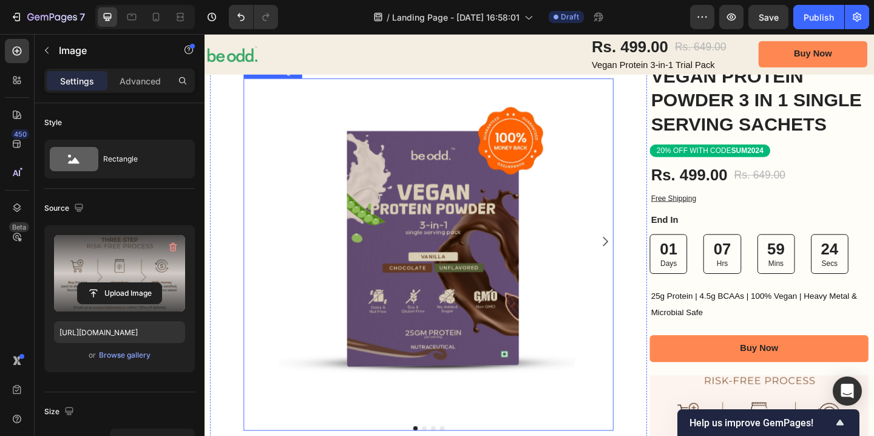
click at [641, 265] on icon "Carousel Next Arrow" at bounding box center [640, 260] width 15 height 15
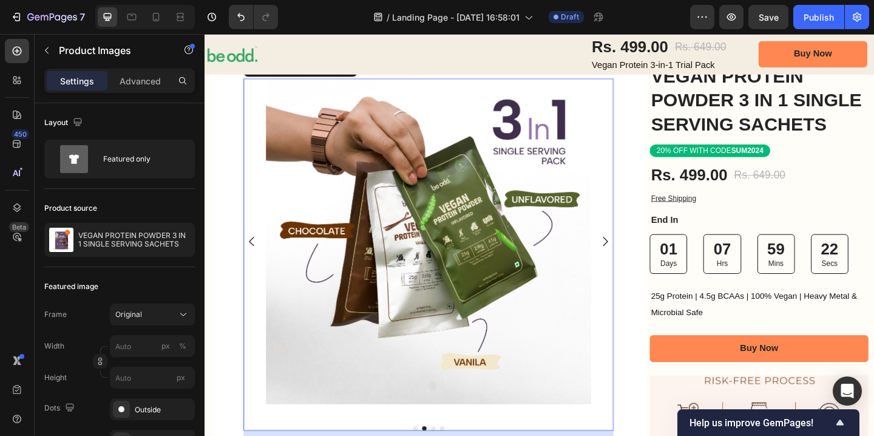
click at [641, 263] on icon "Carousel Next Arrow" at bounding box center [640, 260] width 15 height 15
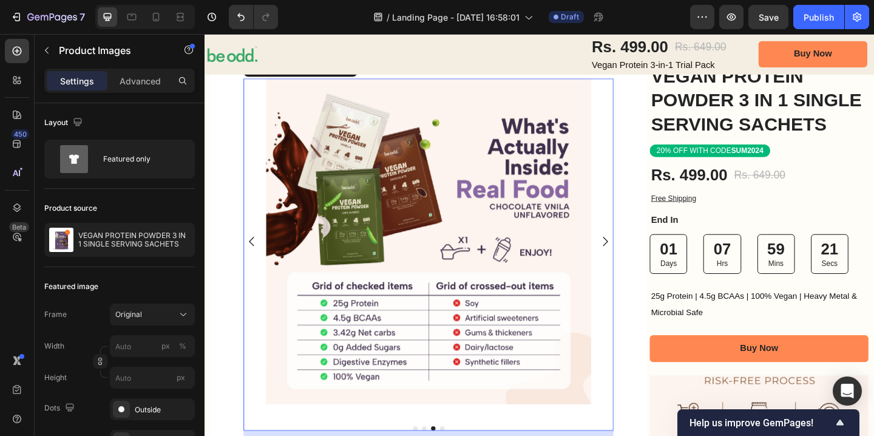
click at [641, 263] on icon "Carousel Next Arrow" at bounding box center [640, 260] width 15 height 15
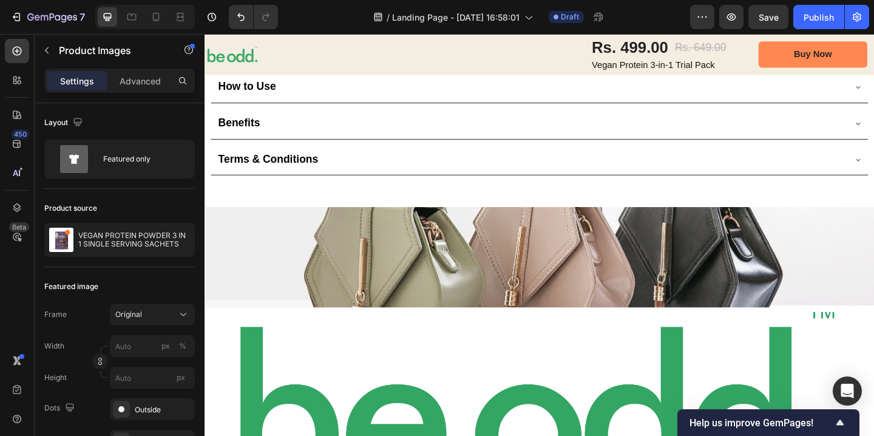
scroll to position [1609, 0]
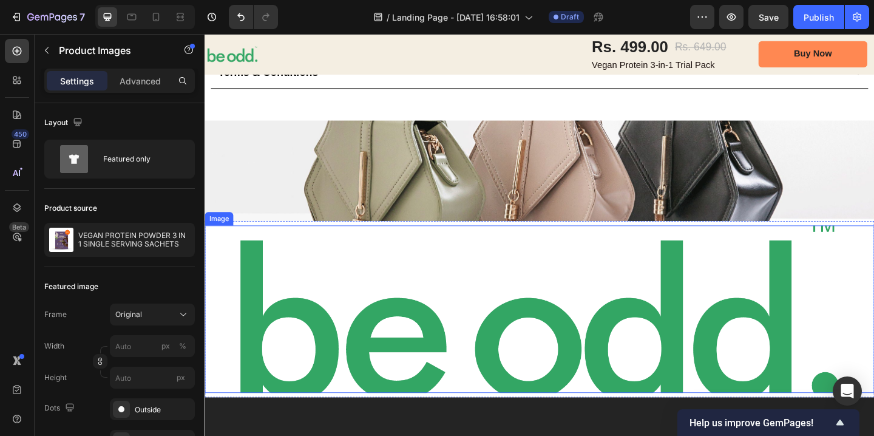
click at [546, 290] on img at bounding box center [569, 333] width 728 height 182
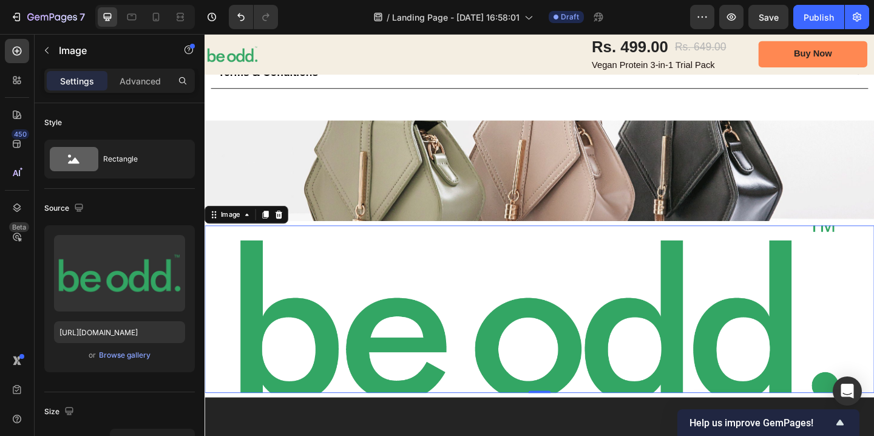
click at [528, 305] on img at bounding box center [569, 333] width 728 height 182
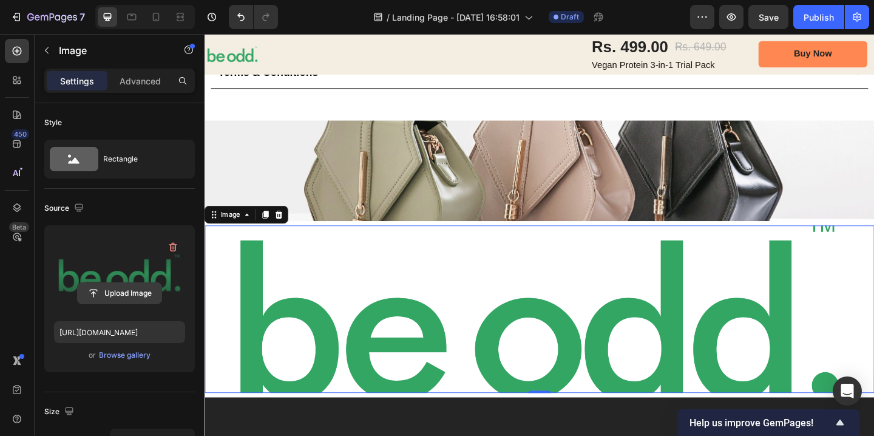
click at [129, 292] on input "file" at bounding box center [120, 293] width 84 height 21
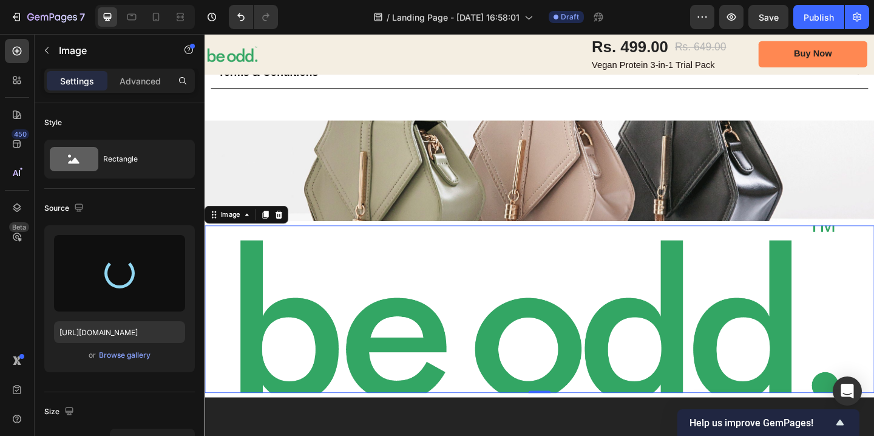
type input "https://cdn.shopify.com/s/files/1/0678/5282/8838/files/gempages_560147773412868…"
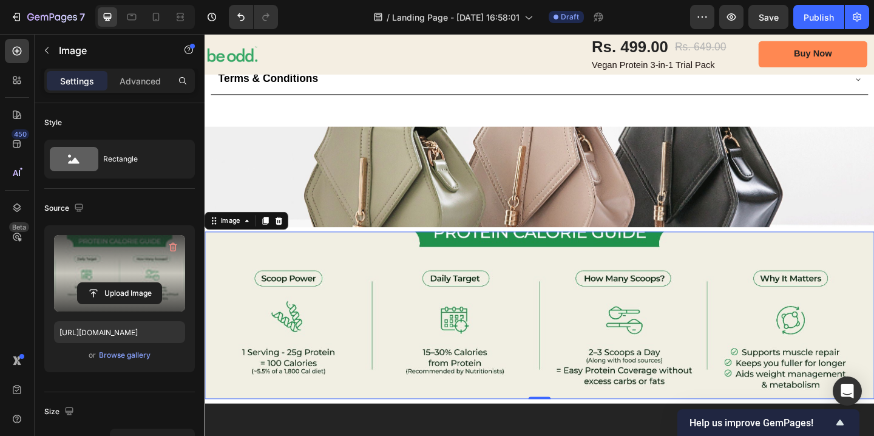
scroll to position [1603, 0]
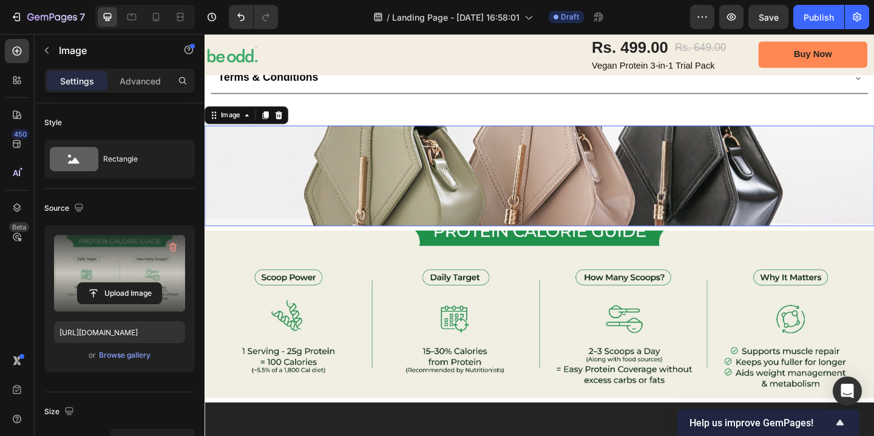
click at [418, 177] on img at bounding box center [569, 188] width 728 height 109
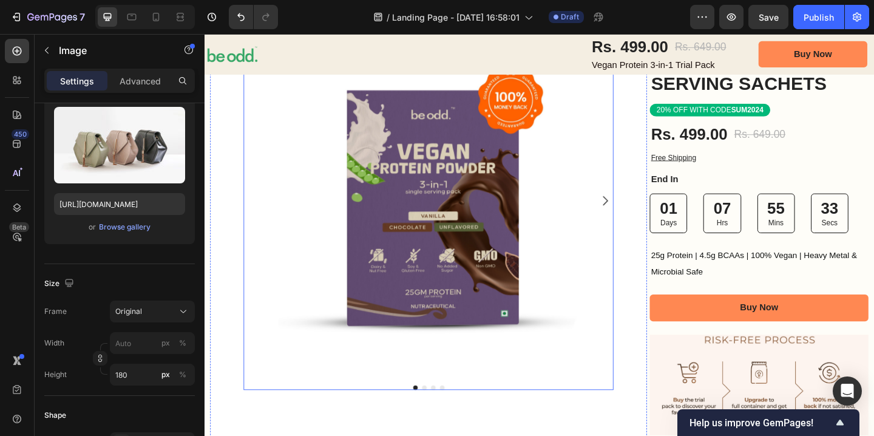
scroll to position [0, 0]
